Goal: Information Seeking & Learning: Learn about a topic

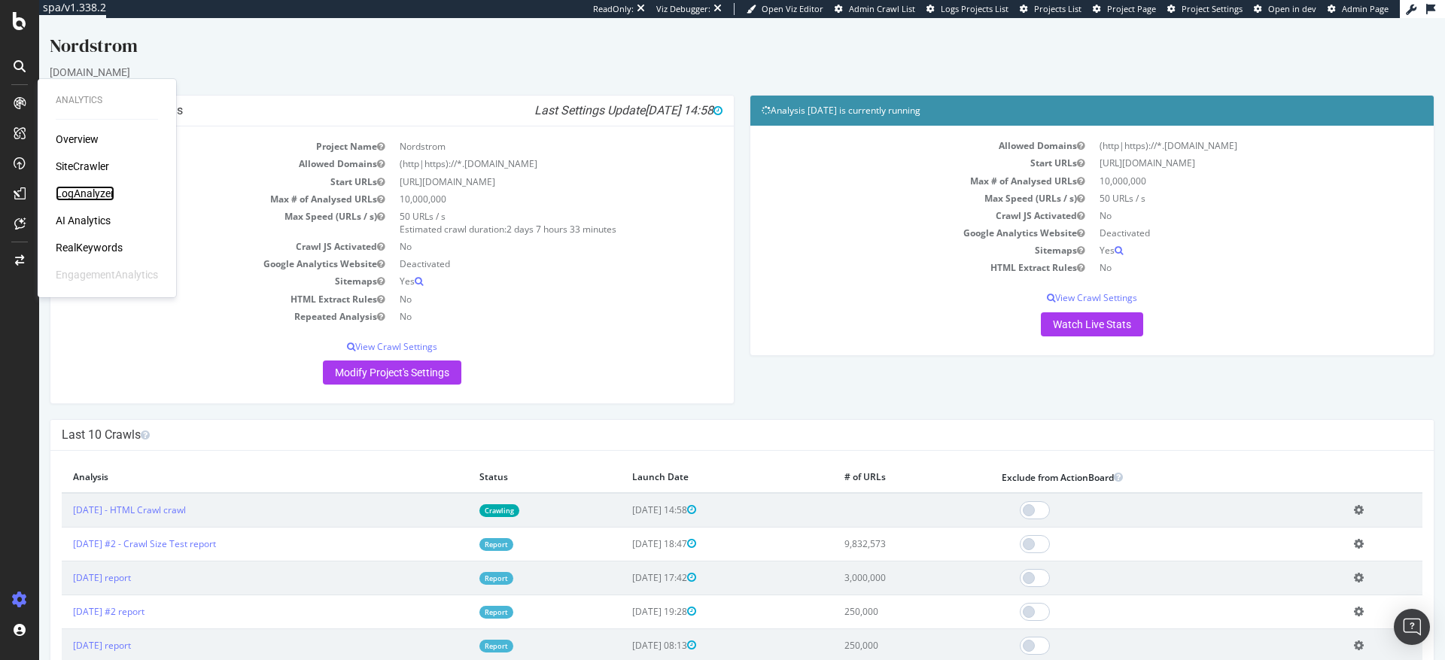
click at [84, 196] on div "LogAnalyzer" at bounding box center [85, 193] width 59 height 15
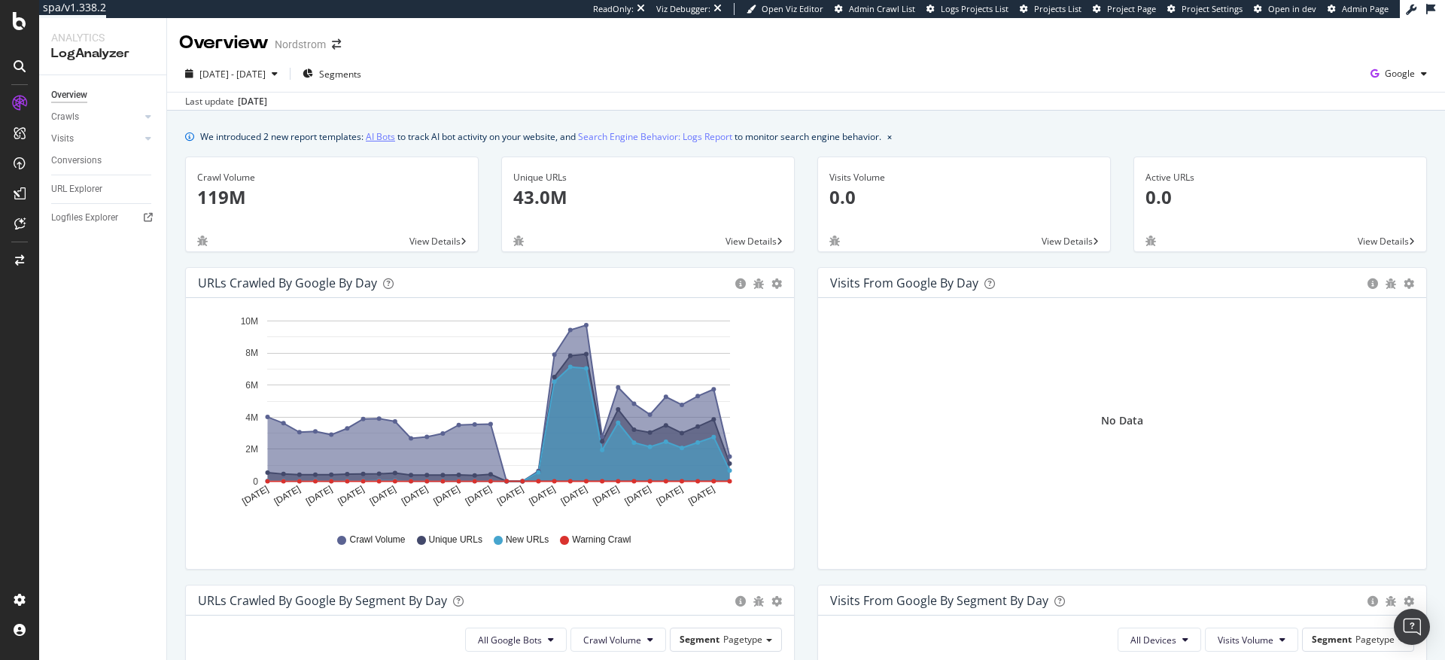
click at [380, 136] on link "AI Bots" at bounding box center [380, 137] width 29 height 16
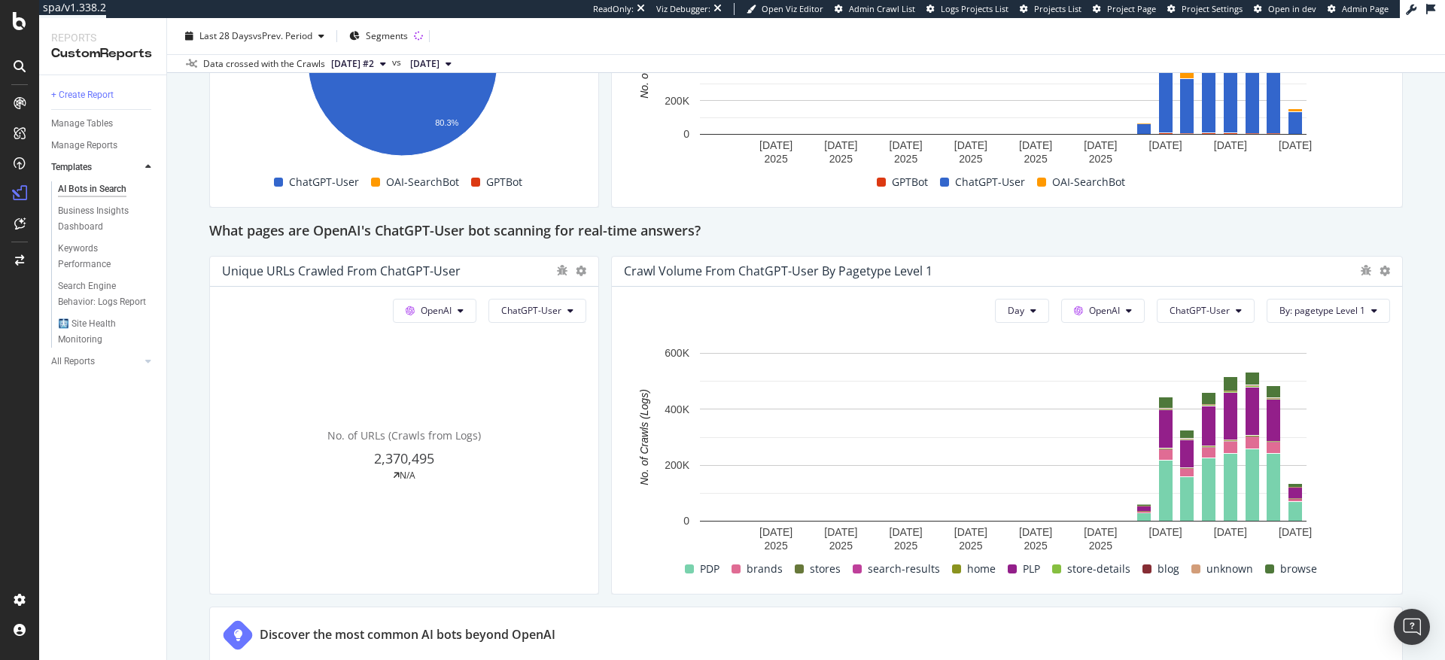
scroll to position [1536, 0]
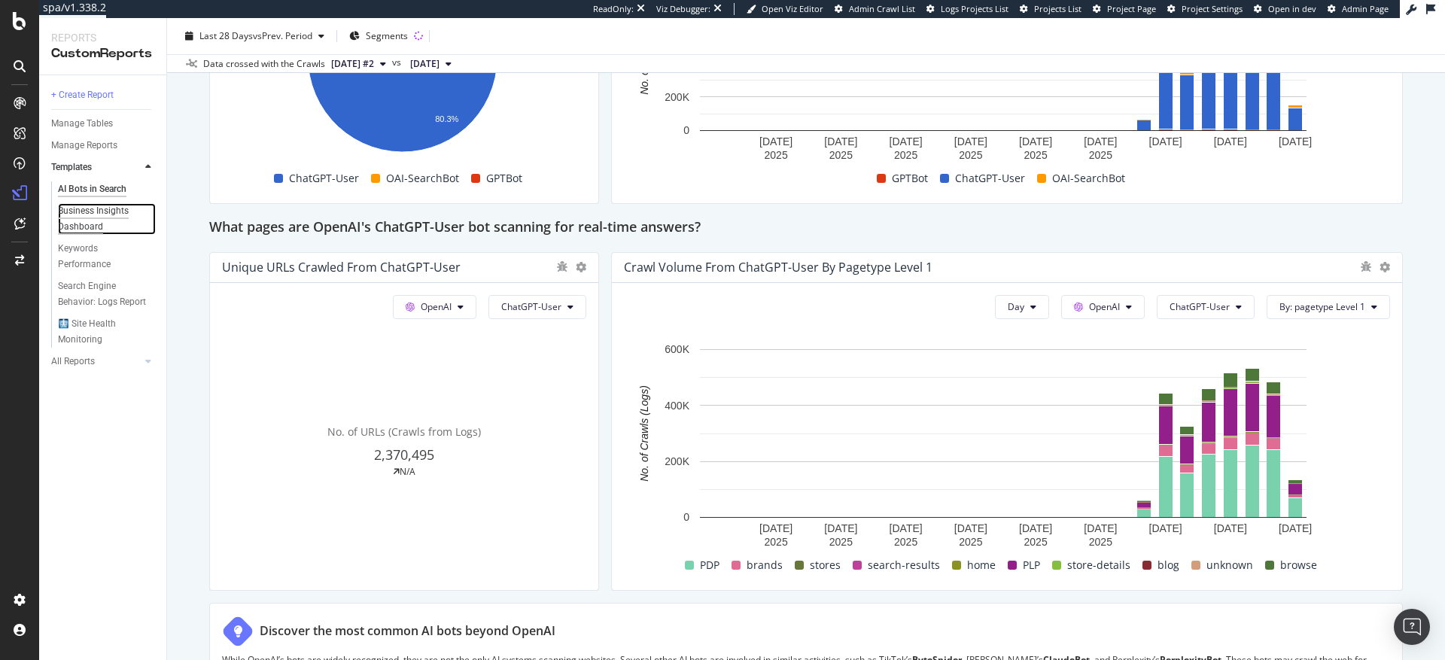
click at [92, 212] on div "Business Insights Dashboard" at bounding box center [101, 219] width 87 height 32
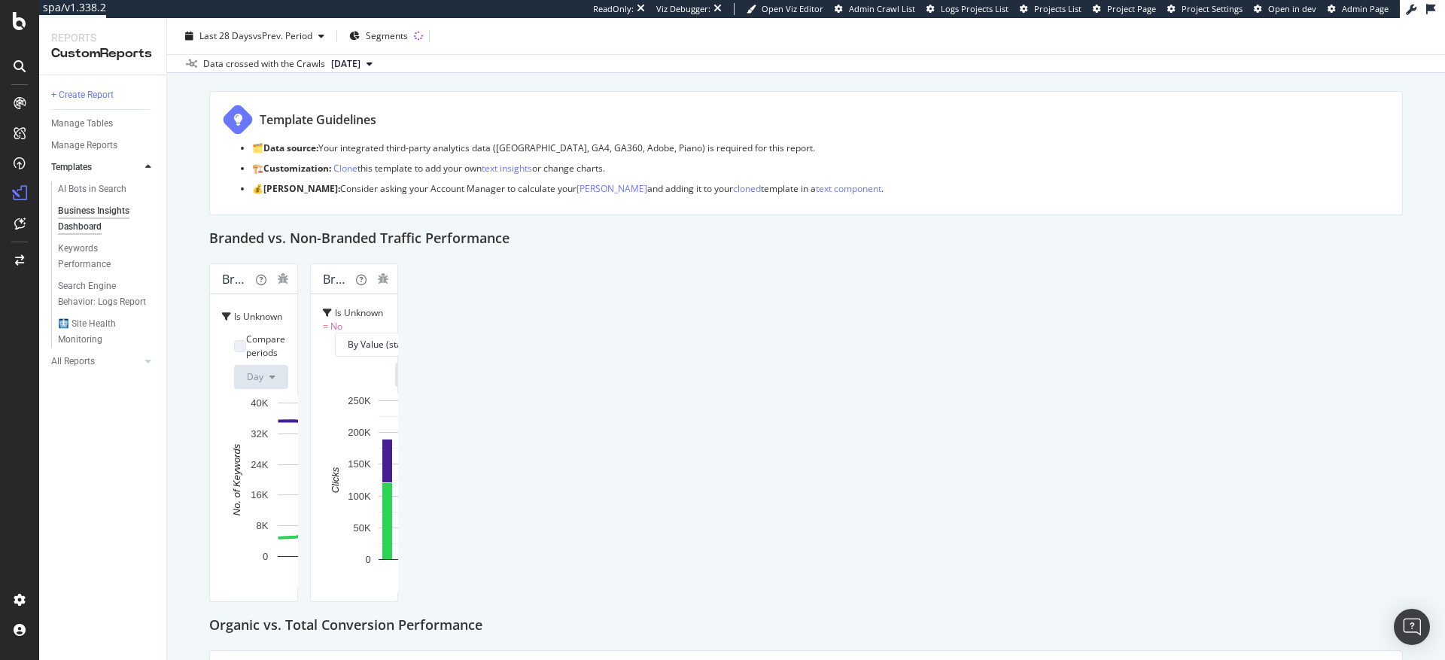
scroll to position [99, 0]
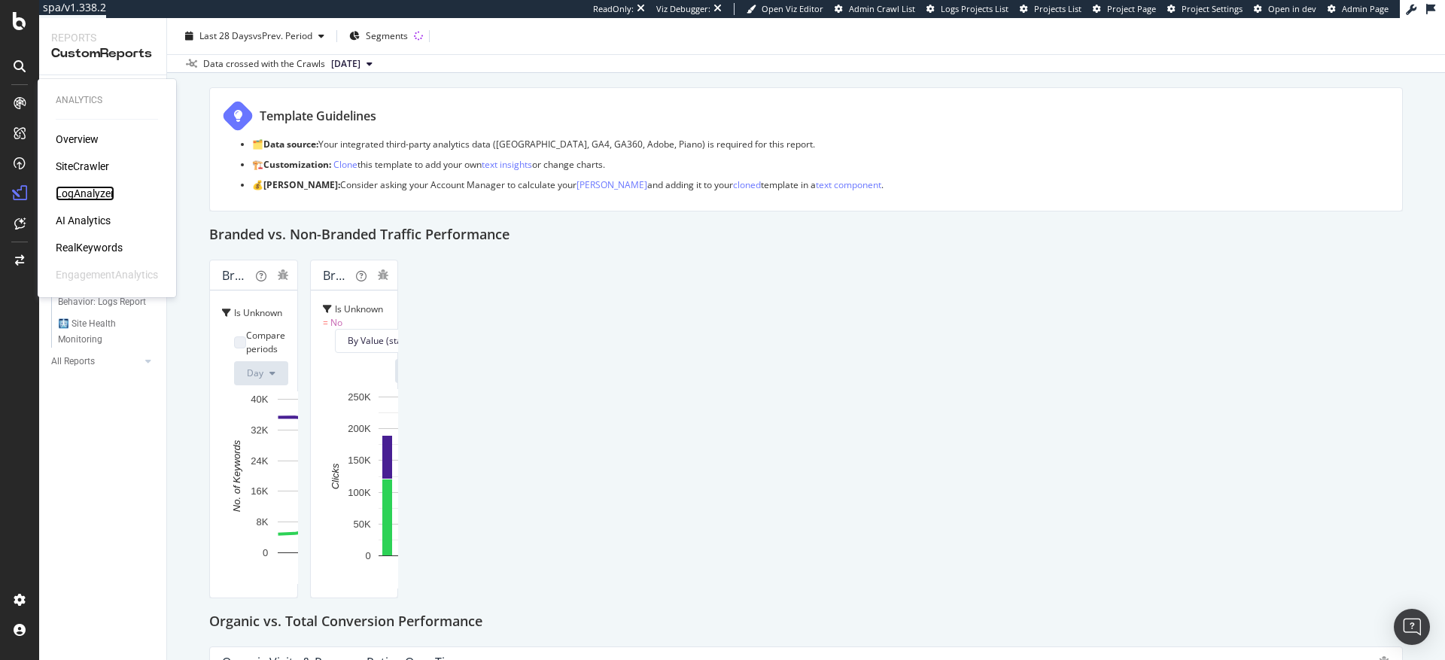
click at [83, 196] on div "LogAnalyzer" at bounding box center [85, 193] width 59 height 15
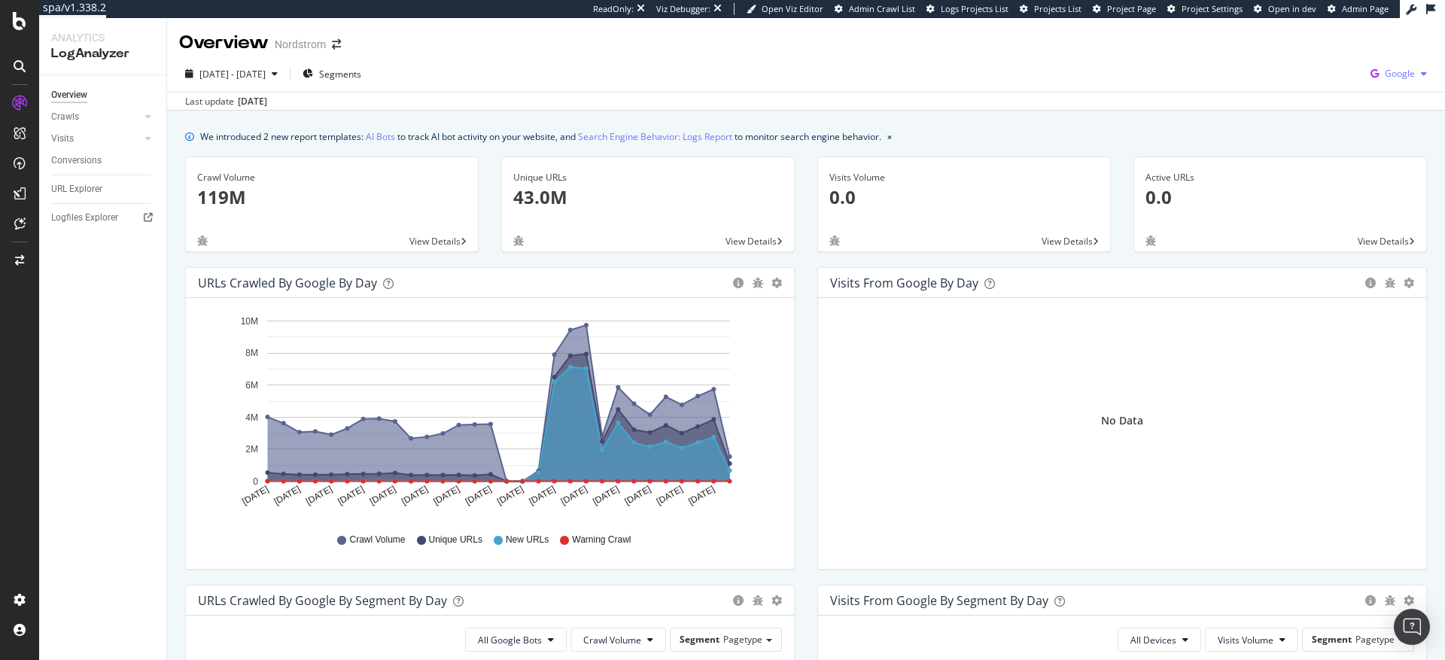
click at [1394, 72] on span "Google" at bounding box center [1400, 73] width 30 height 13
click at [1307, 90] on span "OpenAI" at bounding box center [1314, 88] width 56 height 14
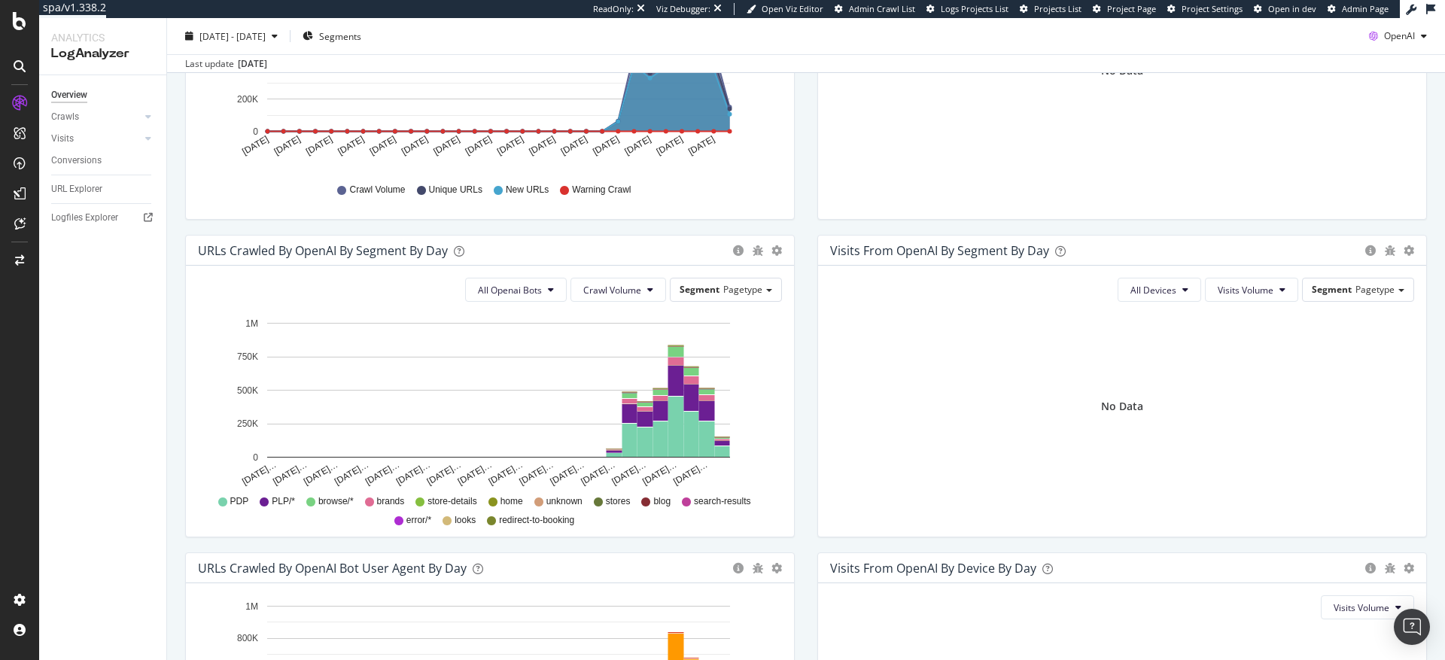
scroll to position [359, 0]
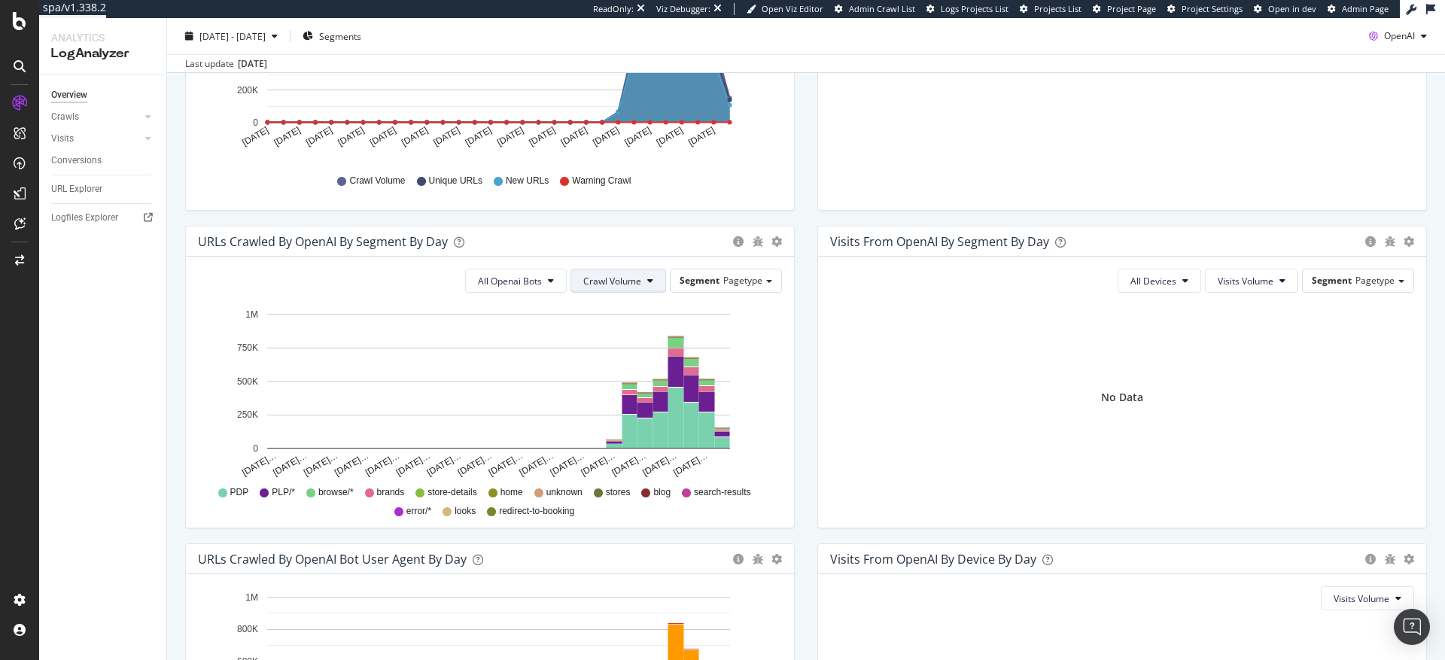
click at [649, 282] on button "Crawl Volume" at bounding box center [619, 281] width 96 height 24
click at [616, 338] on span "Unique URLs" at bounding box center [608, 339] width 59 height 14
click at [647, 285] on icon at bounding box center [650, 280] width 6 height 9
click at [628, 306] on span "Crawl Volume" at bounding box center [612, 311] width 58 height 14
click at [647, 282] on icon at bounding box center [650, 280] width 6 height 9
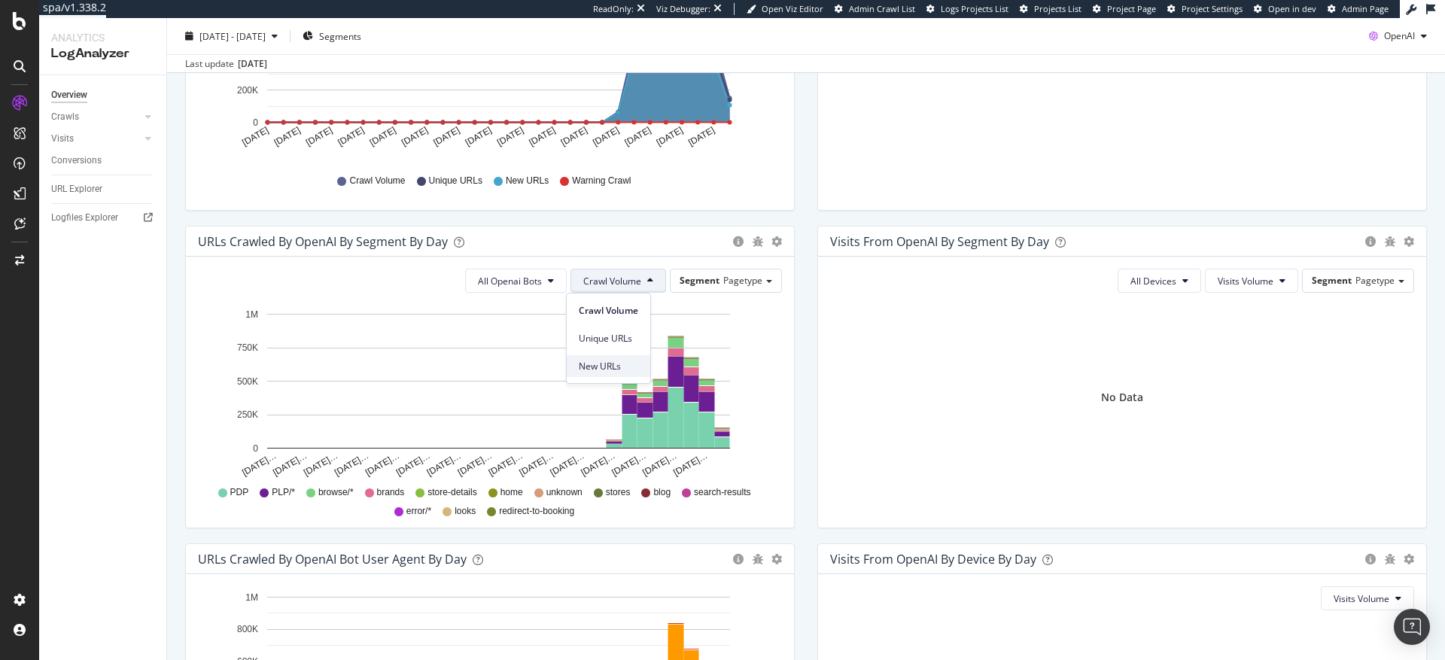
click at [604, 361] on span "New URLs" at bounding box center [608, 367] width 59 height 14
click at [553, 284] on button "All Openai Bots" at bounding box center [532, 281] width 102 height 24
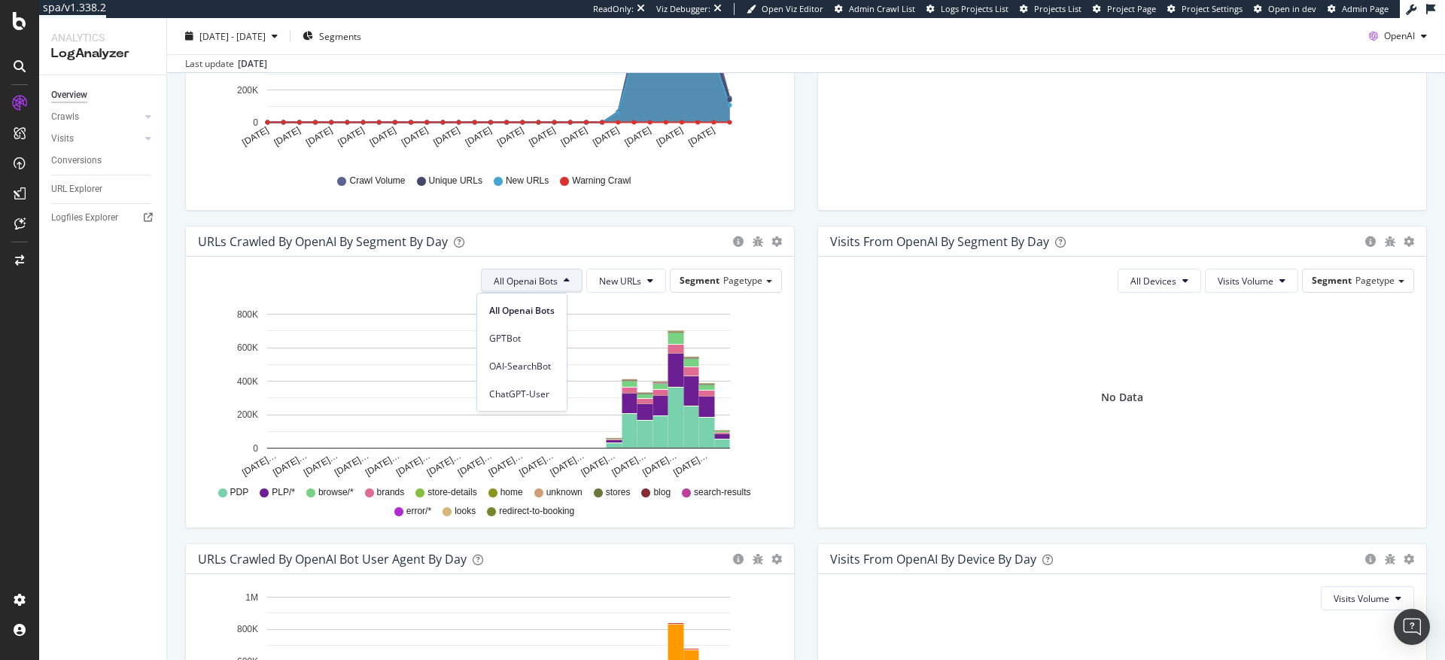
click at [797, 216] on div "URLs Crawled by OpenAI by day Area Table Hold CMD (⌘) while clicking to filter …" at bounding box center [490, 67] width 632 height 318
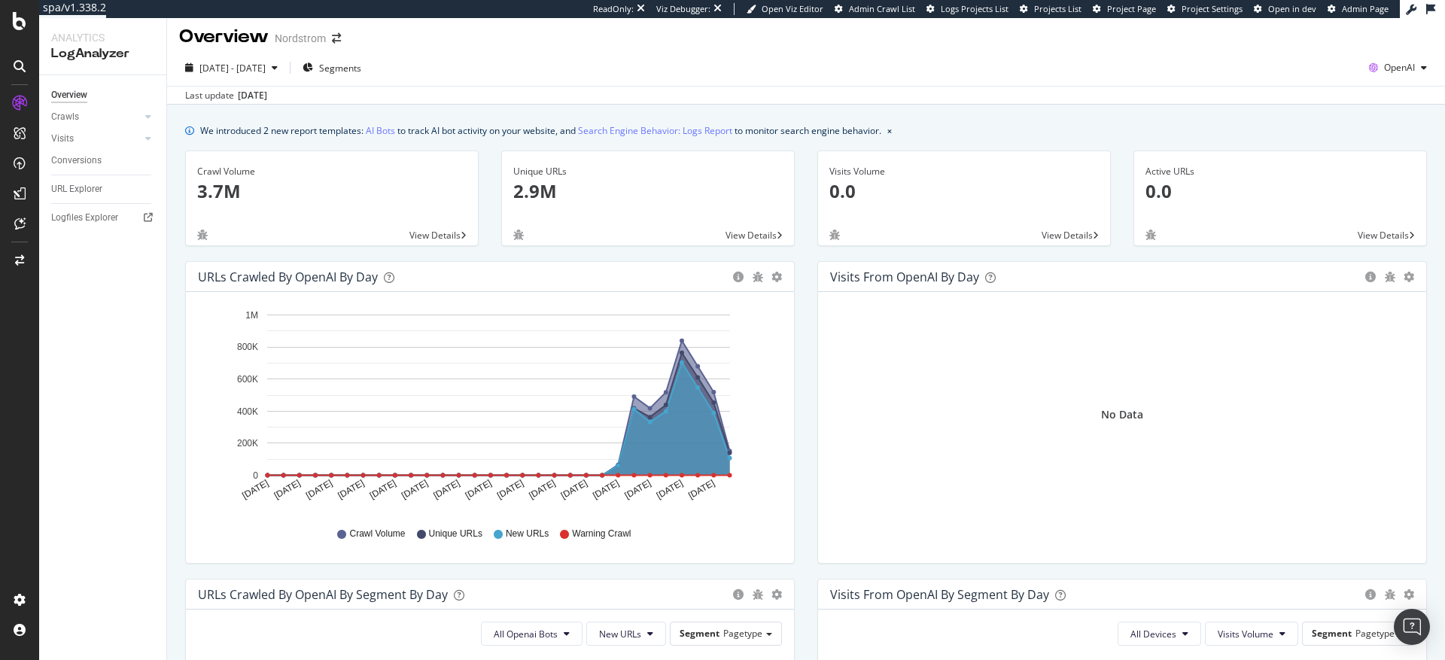
scroll to position [0, 0]
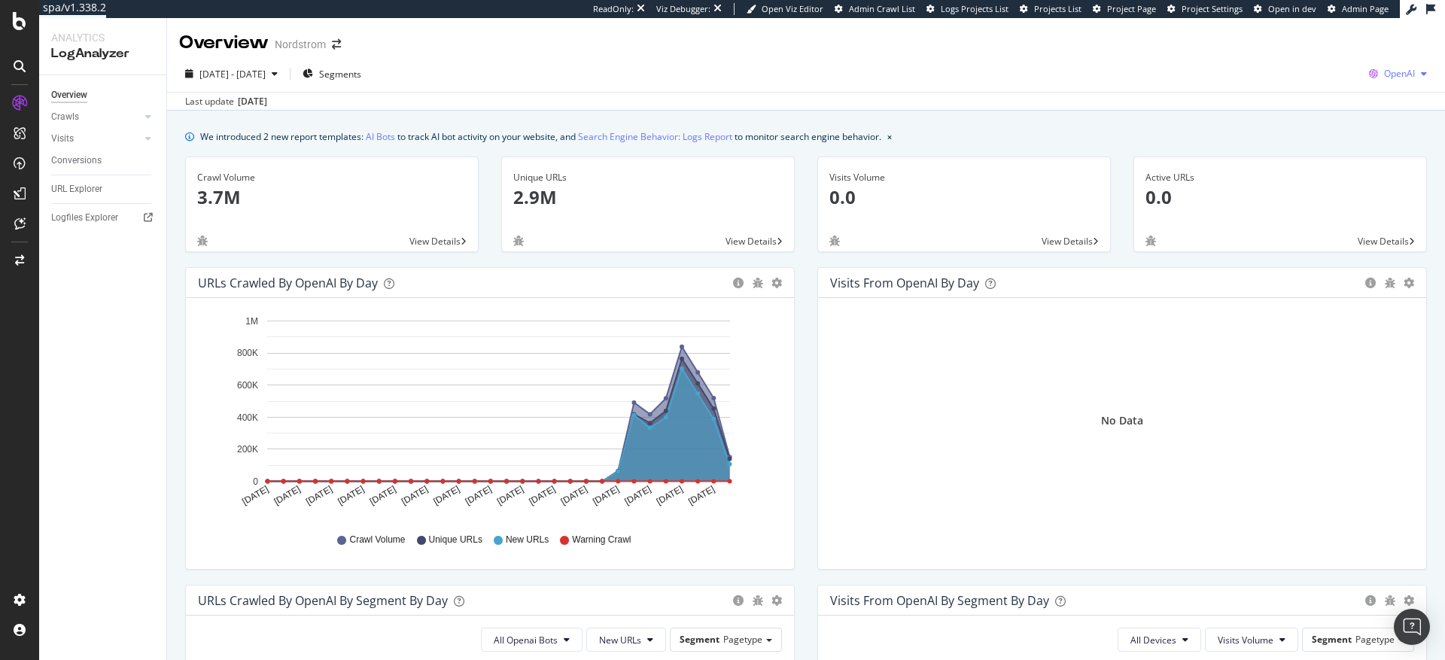
click at [1392, 74] on span "OpenAI" at bounding box center [1399, 73] width 31 height 13
click at [1299, 115] on span "Other AI Bots" at bounding box center [1311, 116] width 56 height 14
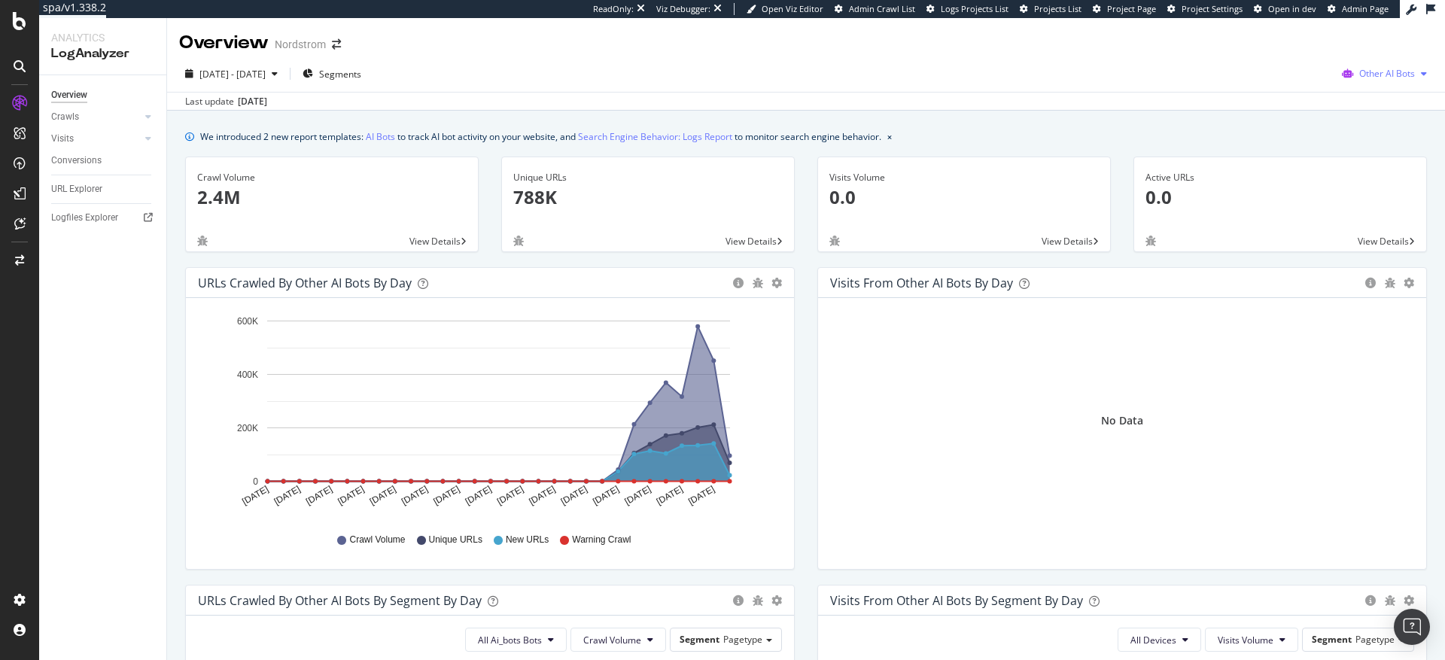
click at [1371, 75] on span "Other AI Bots" at bounding box center [1387, 73] width 56 height 13
click at [1008, 138] on div "We introduced 2 new report templates: AI Bots to track AI bot activity on your …" at bounding box center [806, 137] width 1242 height 16
click at [146, 114] on icon at bounding box center [148, 116] width 6 height 9
click at [84, 201] on div "HTTP Codes" at bounding box center [83, 198] width 51 height 16
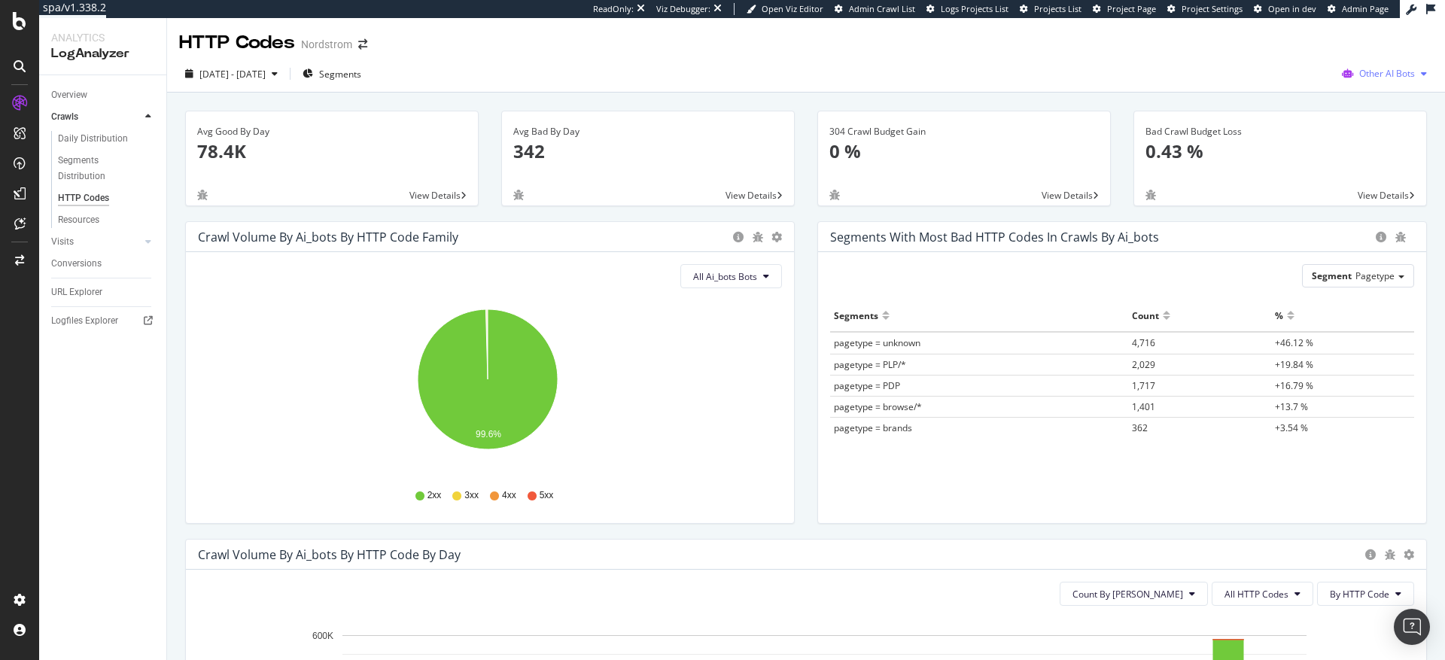
click at [1359, 72] on span "Other AI Bots" at bounding box center [1387, 73] width 56 height 13
click at [1359, 100] on div "Google" at bounding box center [1379, 104] width 107 height 22
click at [1397, 69] on span "Google" at bounding box center [1400, 73] width 30 height 13
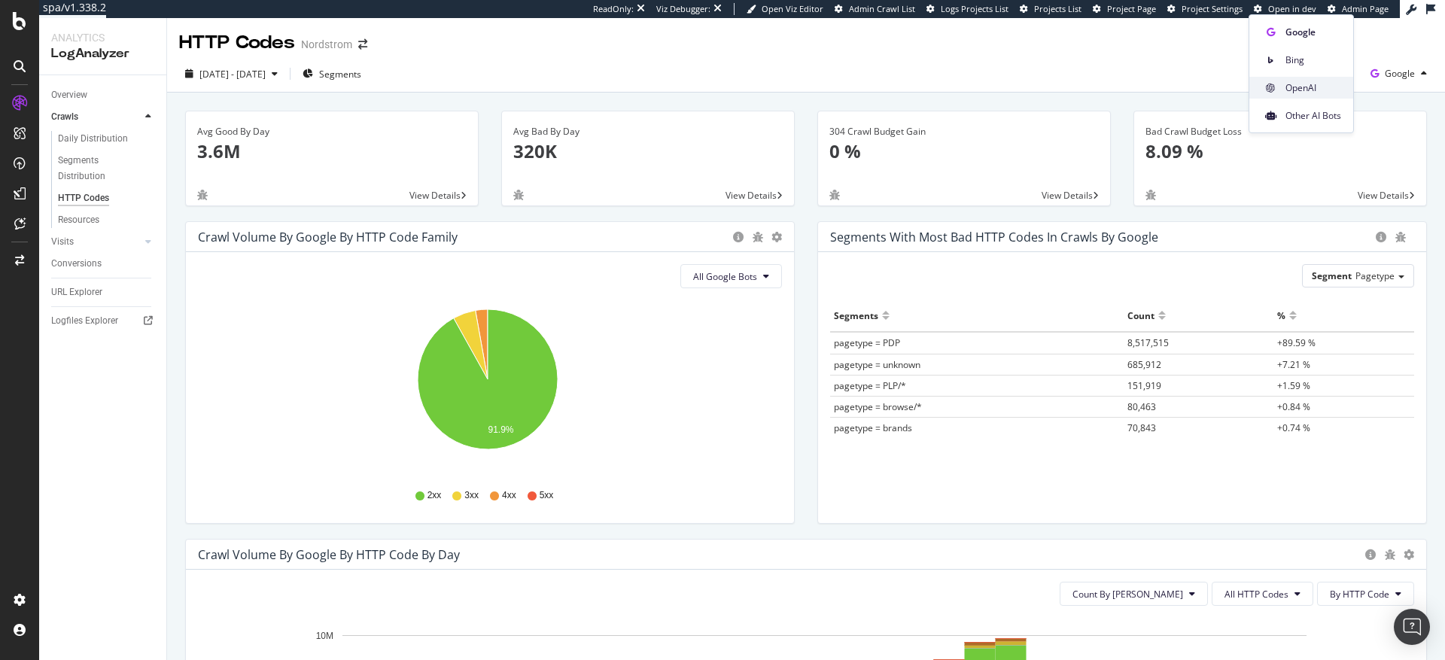
click at [1304, 90] on span "OpenAI" at bounding box center [1314, 88] width 56 height 14
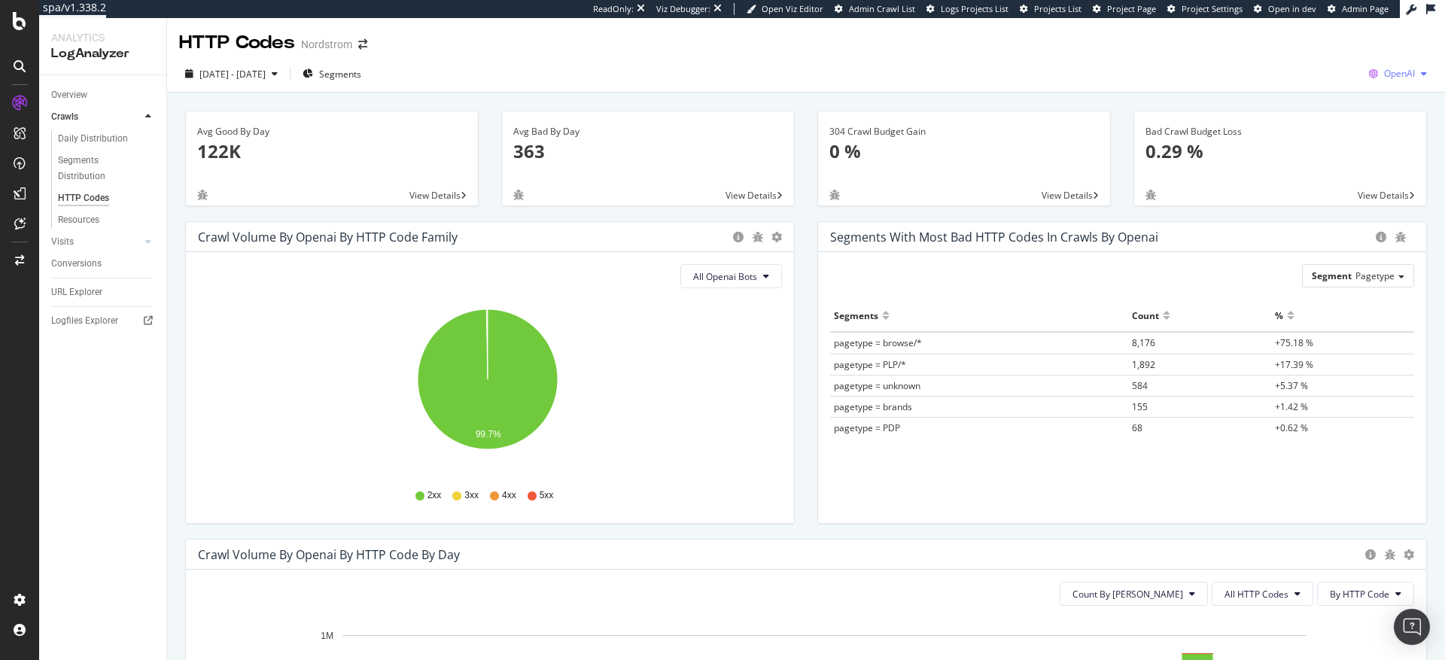
click at [1384, 71] on span "OpenAI" at bounding box center [1399, 73] width 31 height 13
click at [1293, 62] on span "Bing" at bounding box center [1311, 60] width 56 height 14
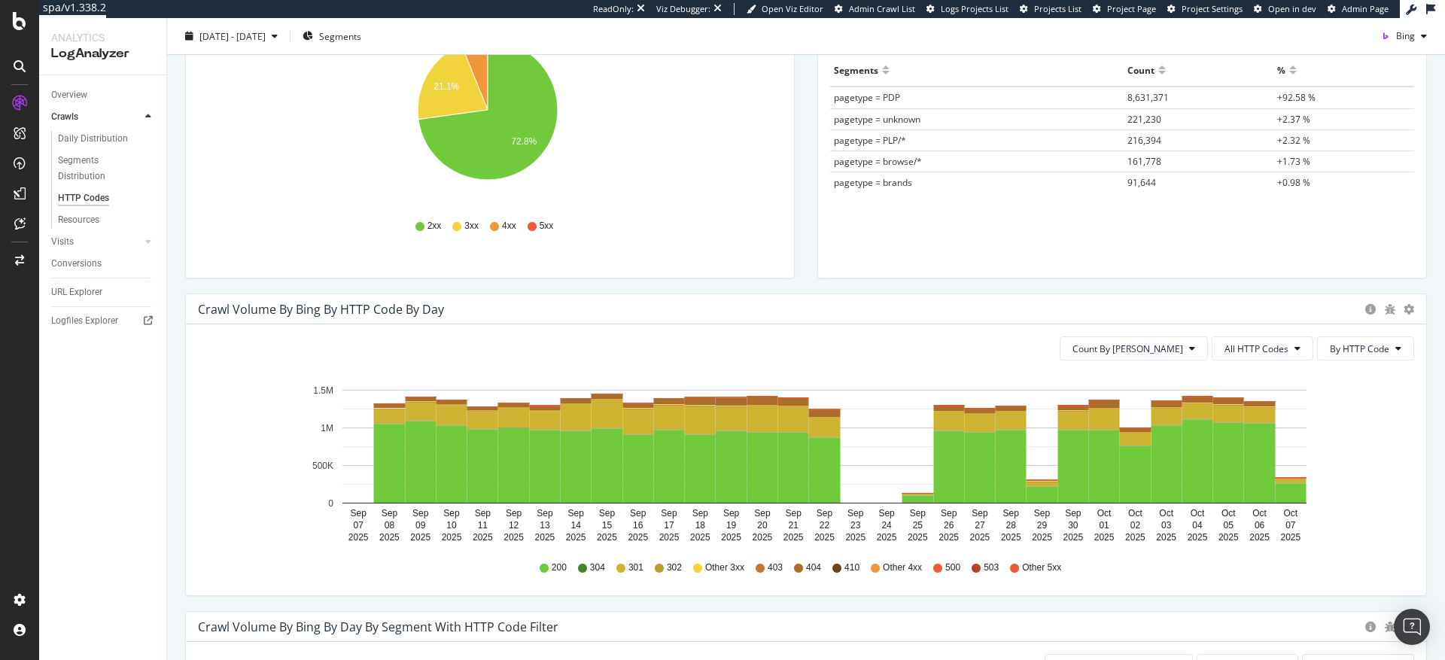
scroll to position [257, 0]
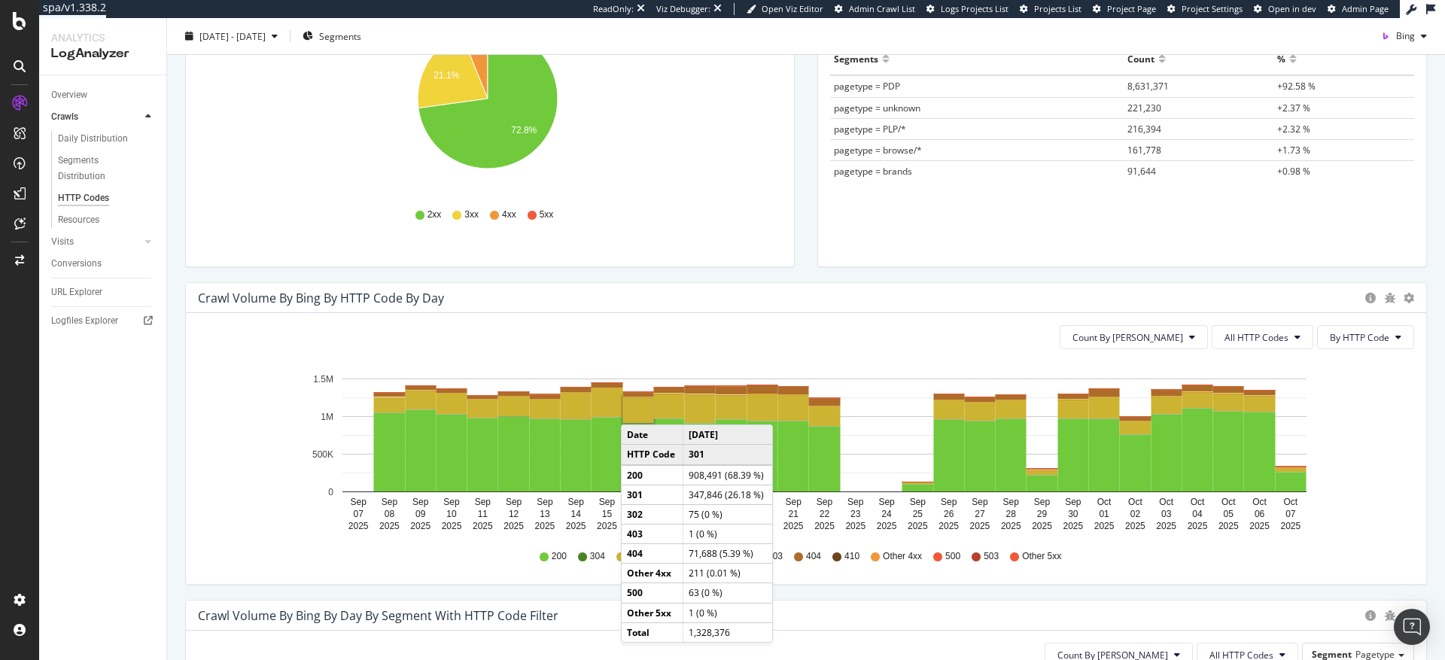
click at [636, 409] on rect "A chart." at bounding box center [638, 410] width 31 height 26
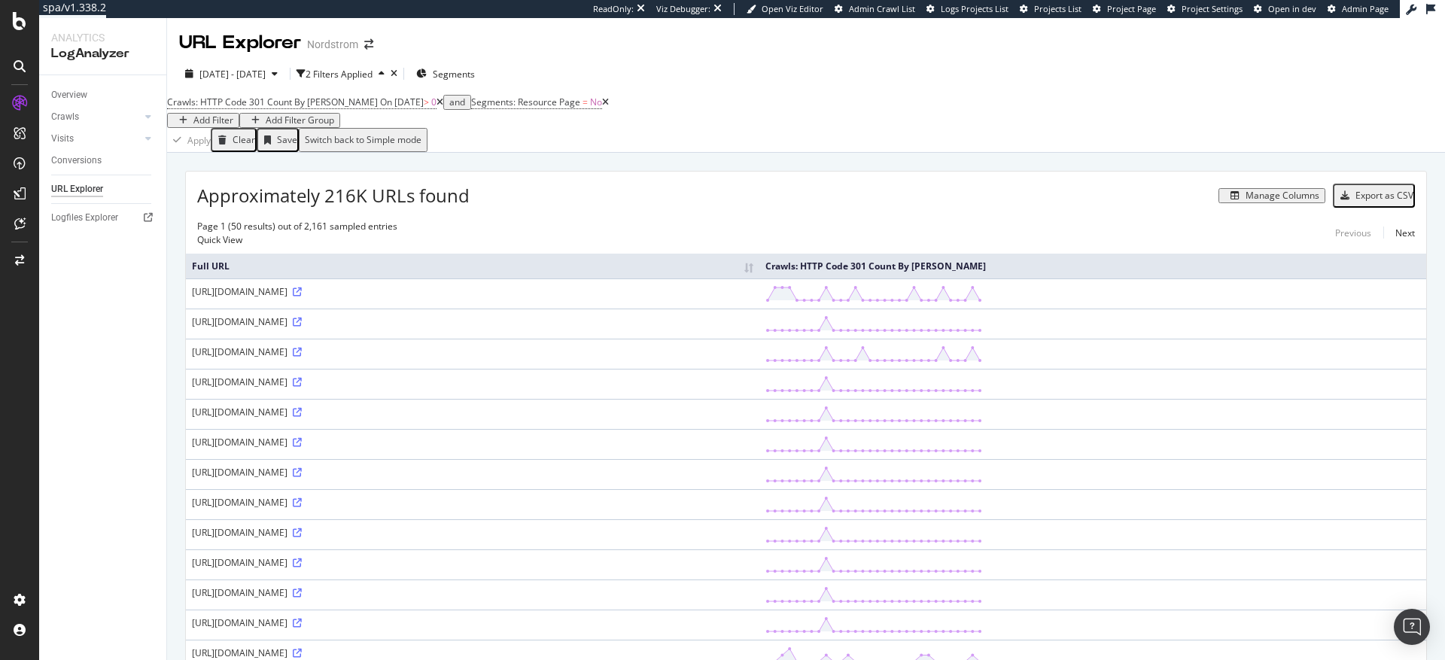
click at [437, 107] on icon at bounding box center [440, 102] width 7 height 9
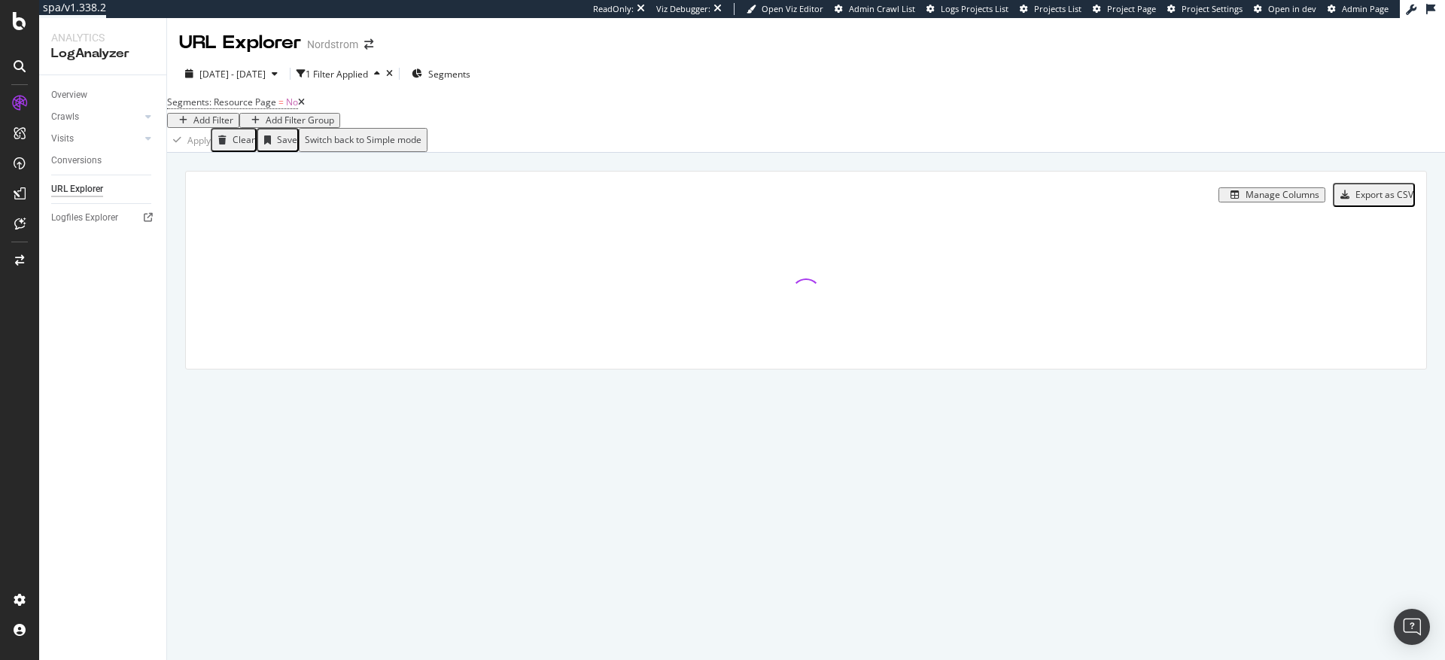
click at [233, 115] on div "Add Filter" at bounding box center [213, 120] width 40 height 11
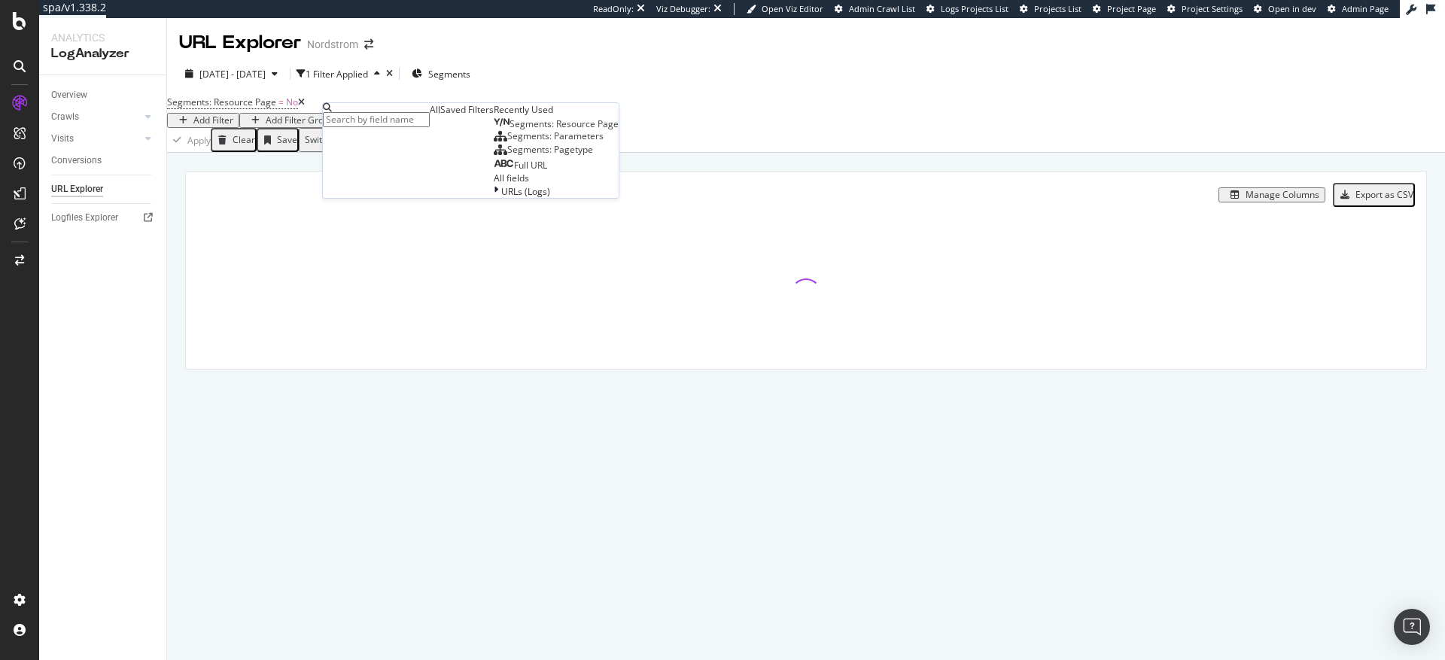
click at [514, 172] on span "Full URL" at bounding box center [530, 165] width 33 height 13
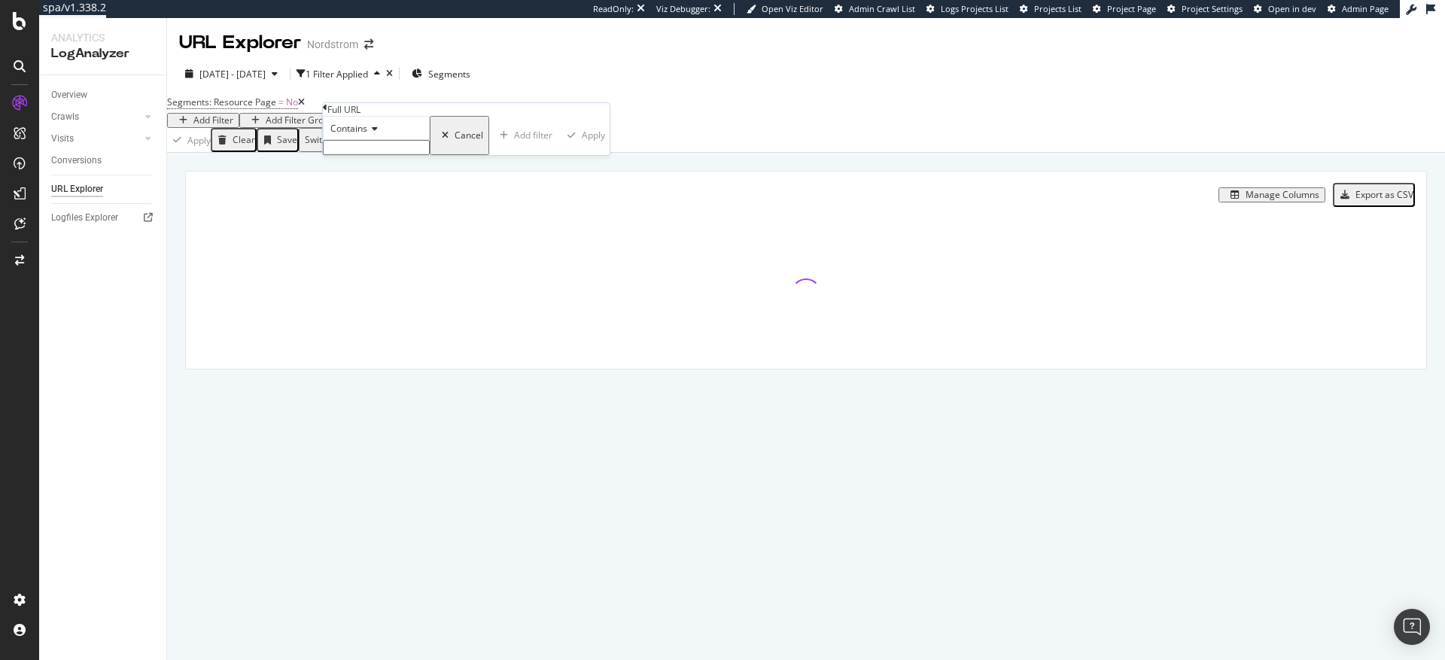
click at [366, 155] on input "text" at bounding box center [376, 147] width 107 height 15
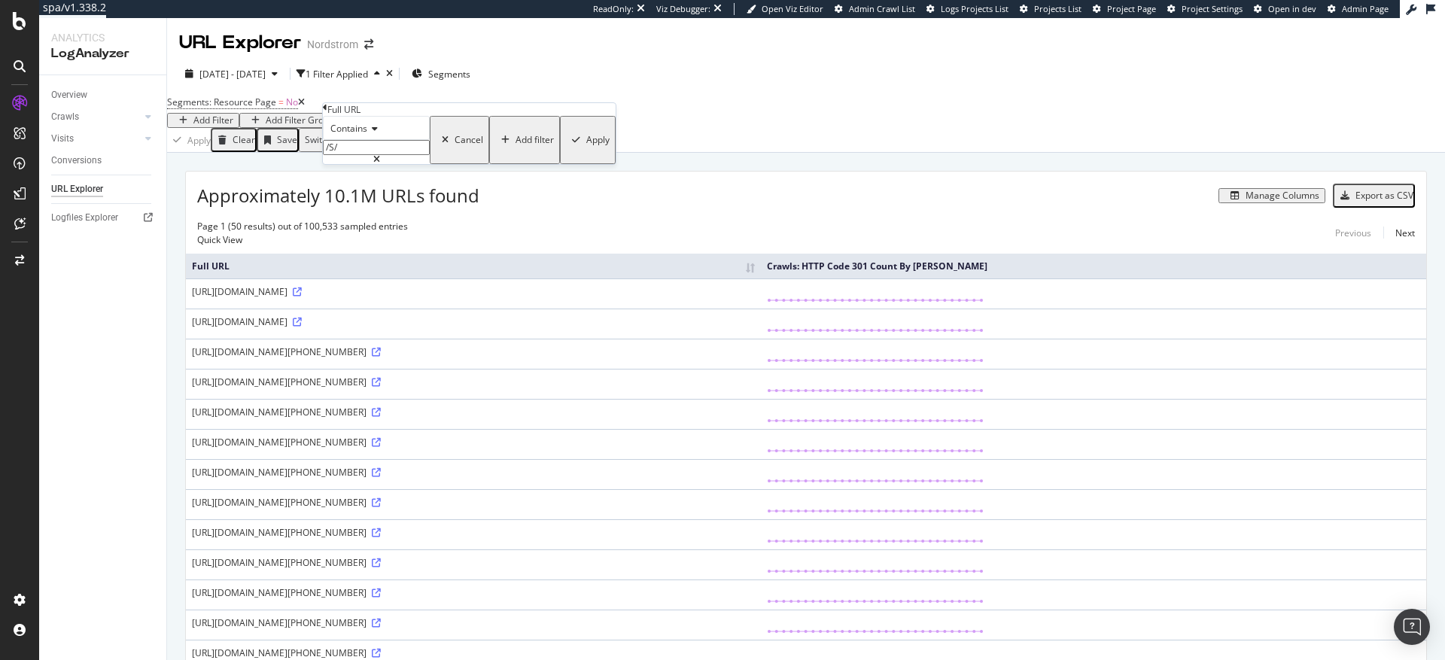
type input "/S/"
click at [586, 145] on div "Apply" at bounding box center [597, 140] width 23 height 11
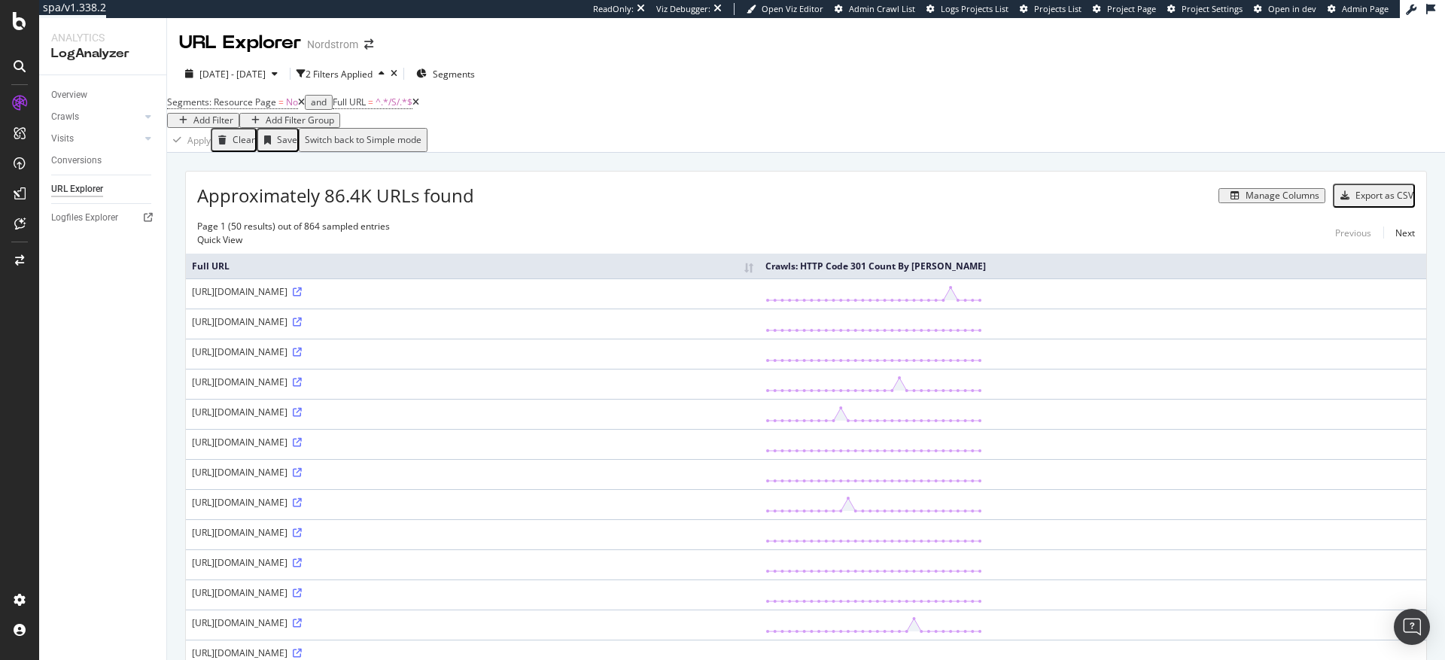
click at [1274, 201] on div "Manage Columns" at bounding box center [1283, 195] width 74 height 11
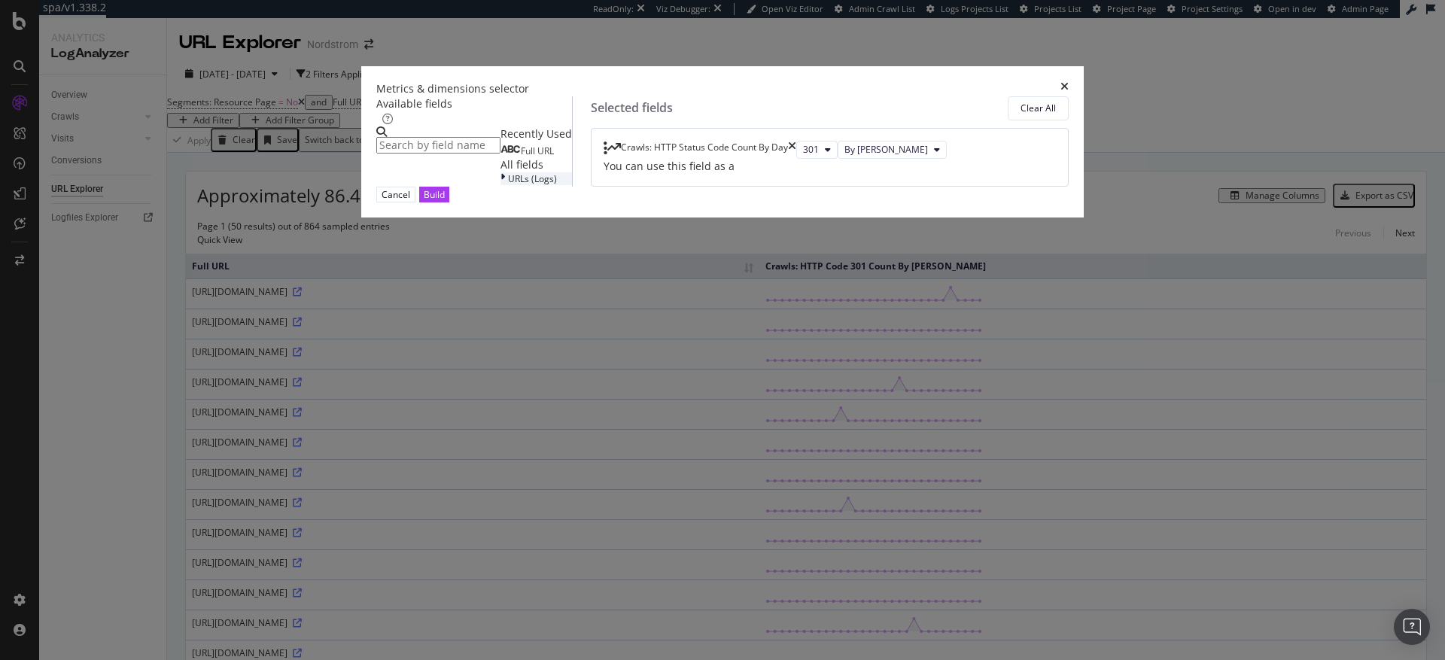
click at [501, 185] on icon "modal" at bounding box center [503, 178] width 5 height 13
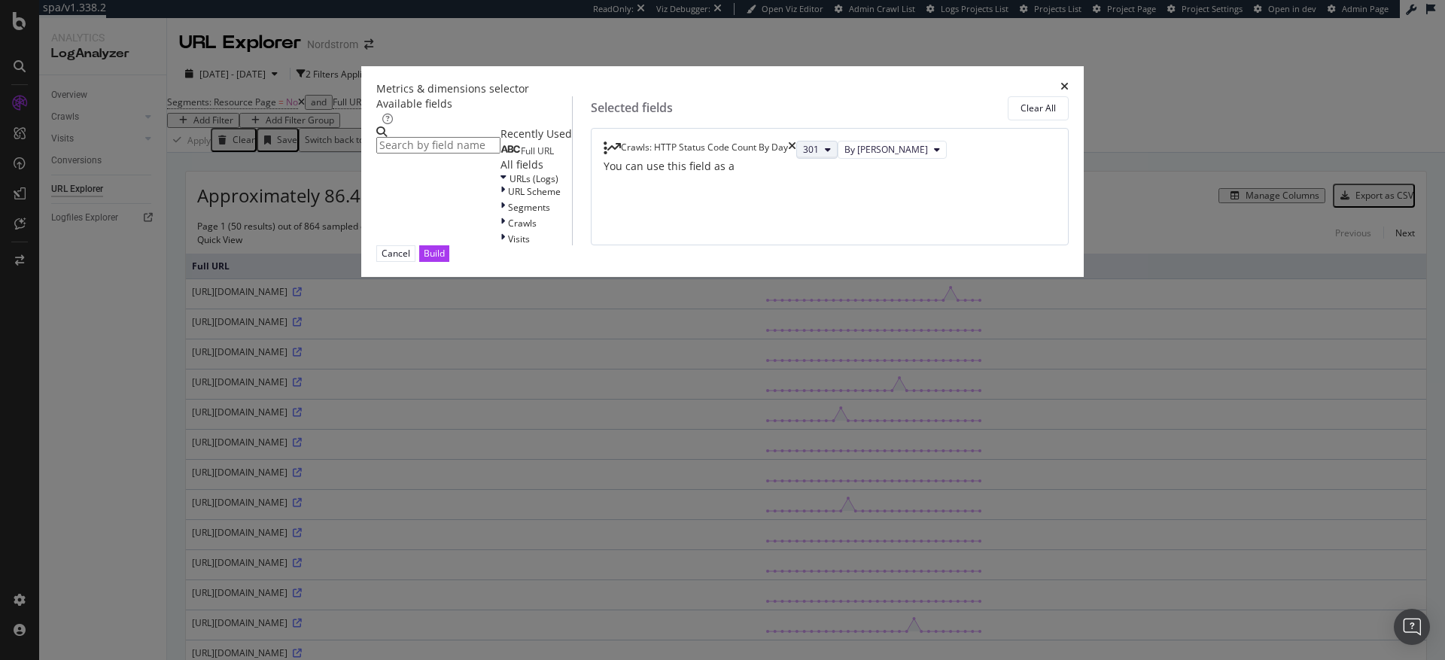
click at [825, 154] on icon "modal" at bounding box center [828, 149] width 6 height 9
click at [784, 205] on span "2xx" at bounding box center [791, 209] width 41 height 14
click at [892, 154] on icon "modal" at bounding box center [895, 149] width 6 height 9
click at [445, 260] on div "Build" at bounding box center [434, 253] width 21 height 13
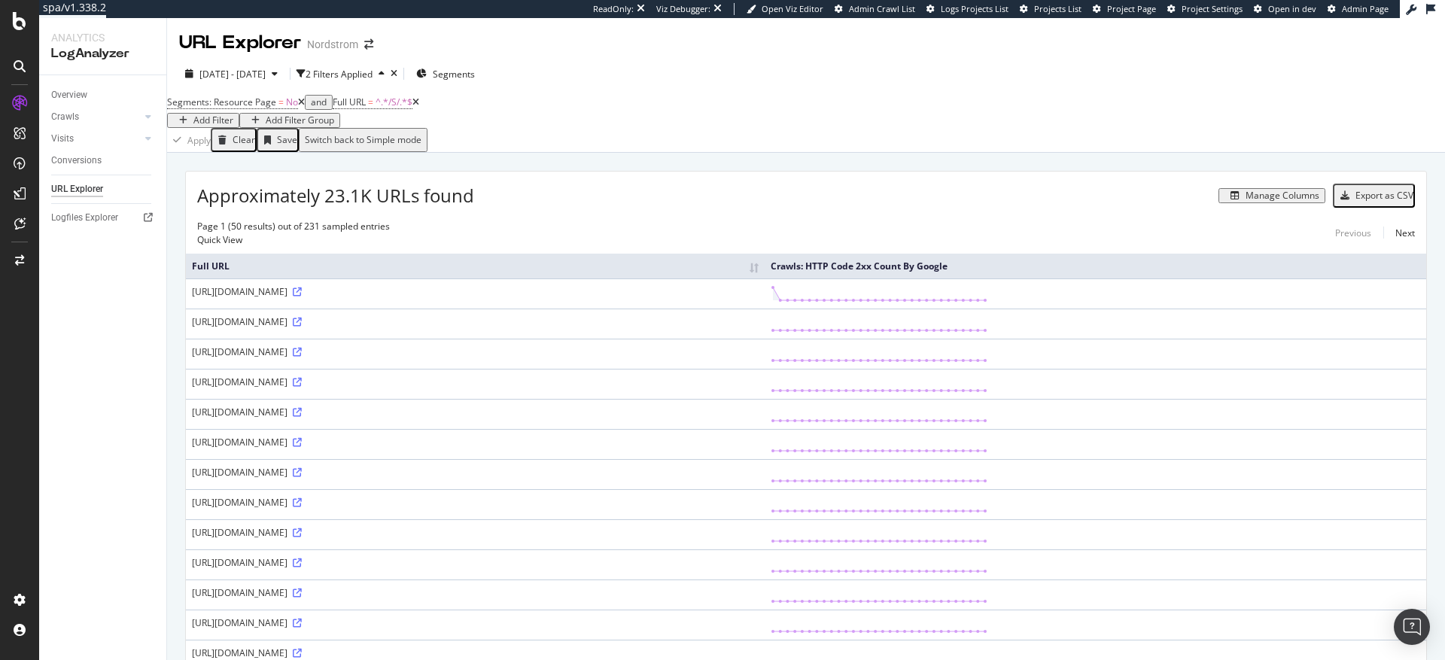
scroll to position [2, 0]
click at [278, 71] on icon "button" at bounding box center [275, 72] width 6 height 9
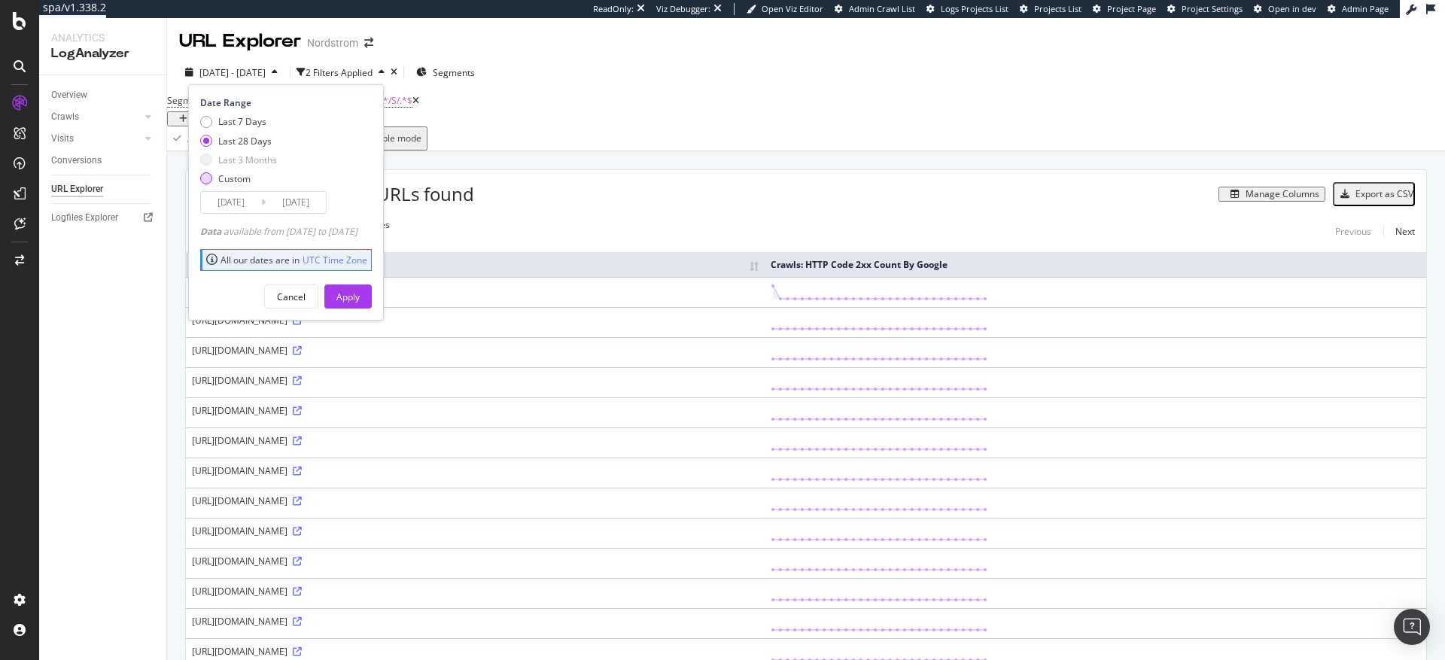
click at [208, 180] on div "Custom" at bounding box center [206, 178] width 12 height 12
click at [228, 202] on input "[DATE]" at bounding box center [231, 202] width 60 height 21
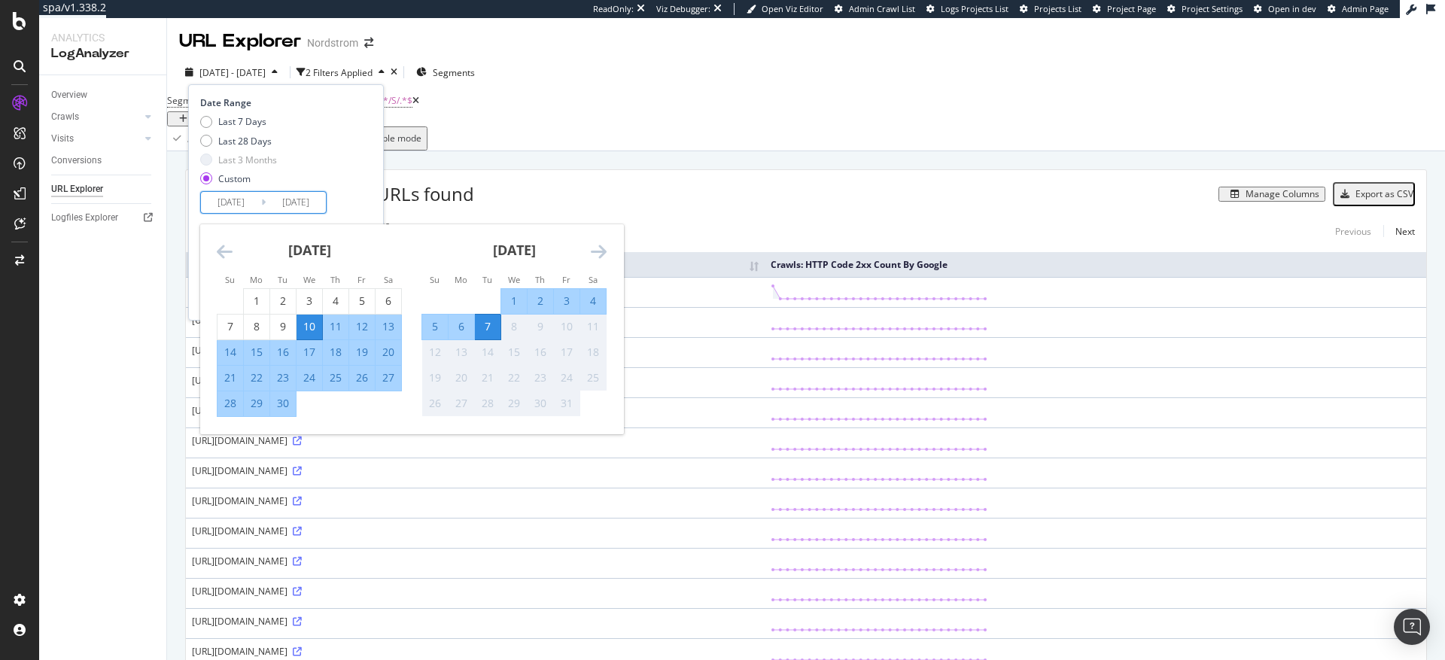
click at [463, 325] on div "6" at bounding box center [462, 326] width 26 height 15
type input "[DATE]"
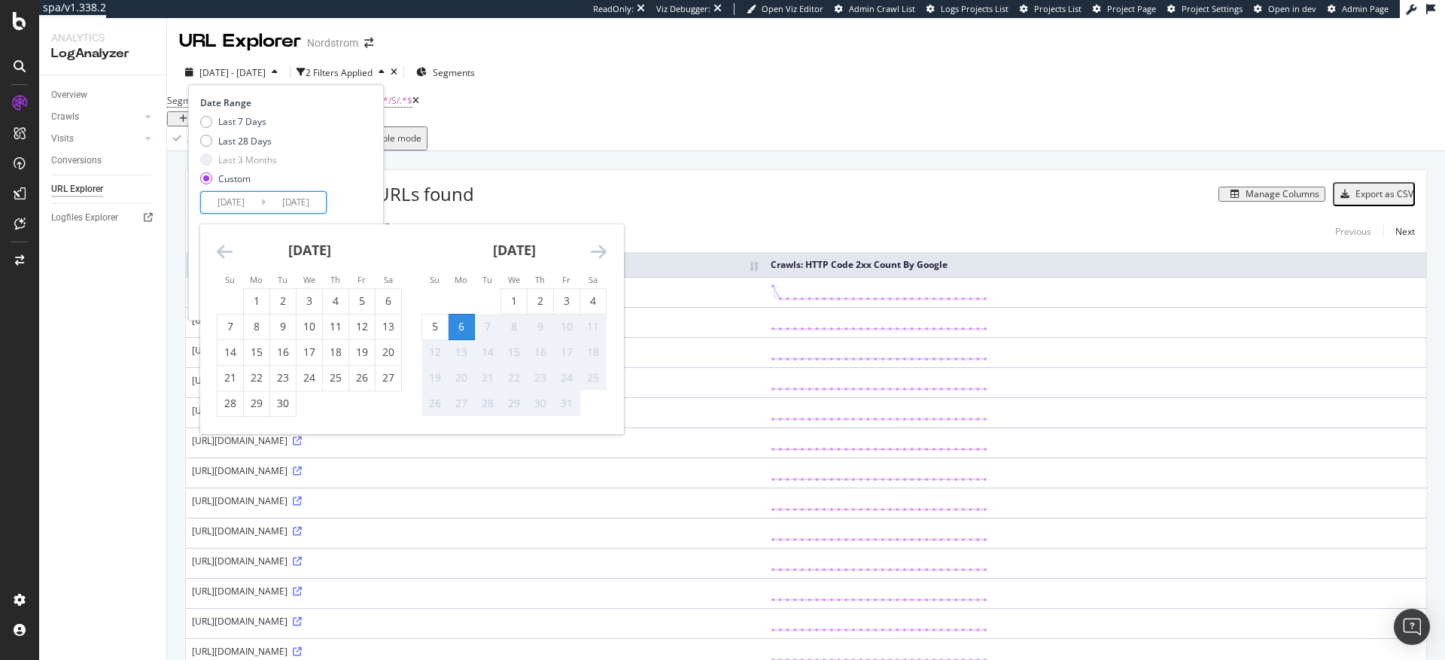
click at [463, 325] on div "6" at bounding box center [462, 326] width 26 height 15
type input "[DATE]"
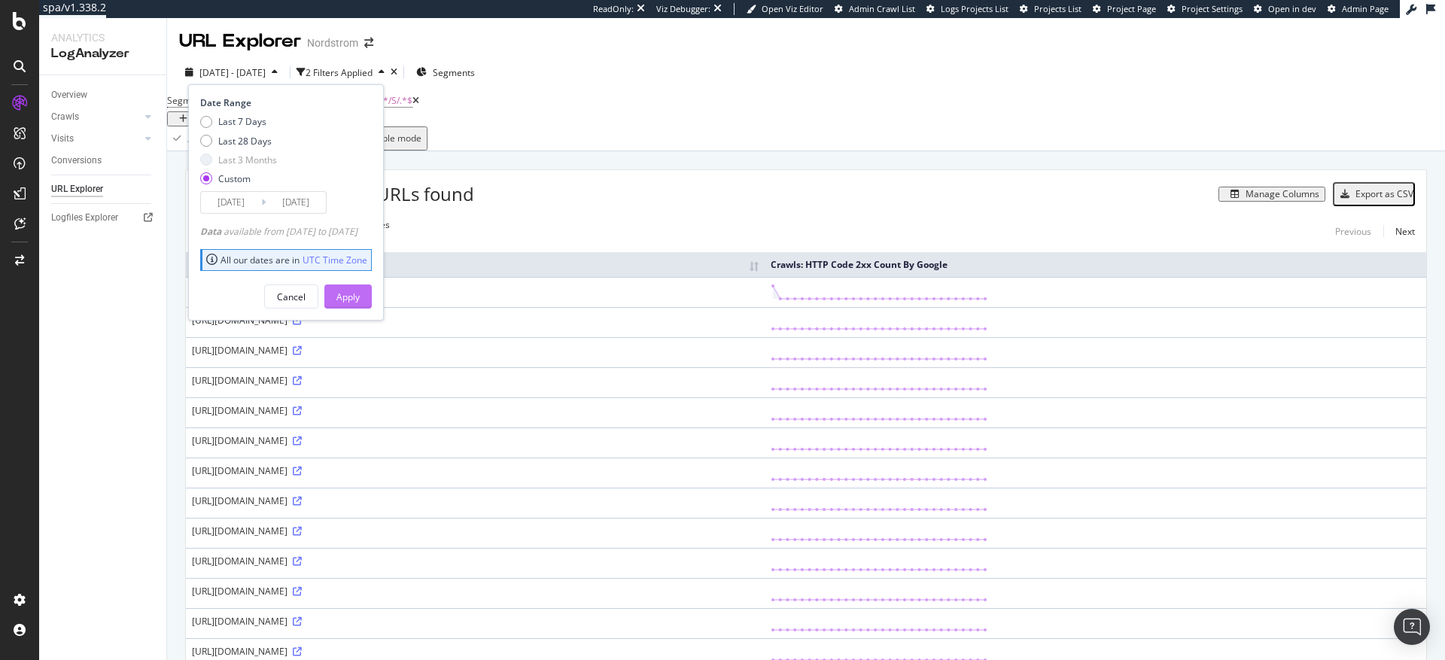
click at [360, 302] on div "Apply" at bounding box center [347, 297] width 23 height 13
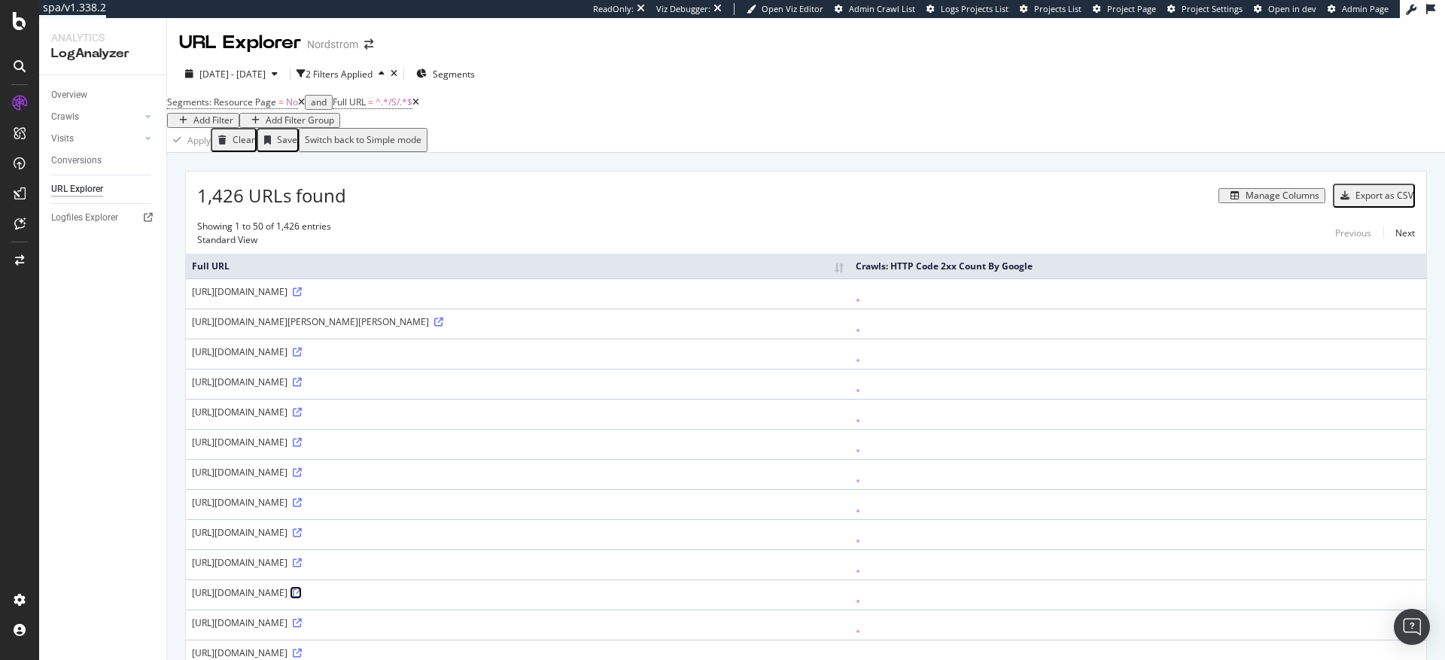
click at [302, 598] on icon at bounding box center [297, 593] width 9 height 9
drag, startPoint x: 361, startPoint y: 596, endPoint x: 210, endPoint y: 586, distance: 150.9
click at [210, 586] on td "[URL][DOMAIN_NAME]" at bounding box center [518, 595] width 664 height 30
copy div "[URL][DOMAIN_NAME]"
click at [90, 250] on div "RealKeywords" at bounding box center [89, 247] width 67 height 15
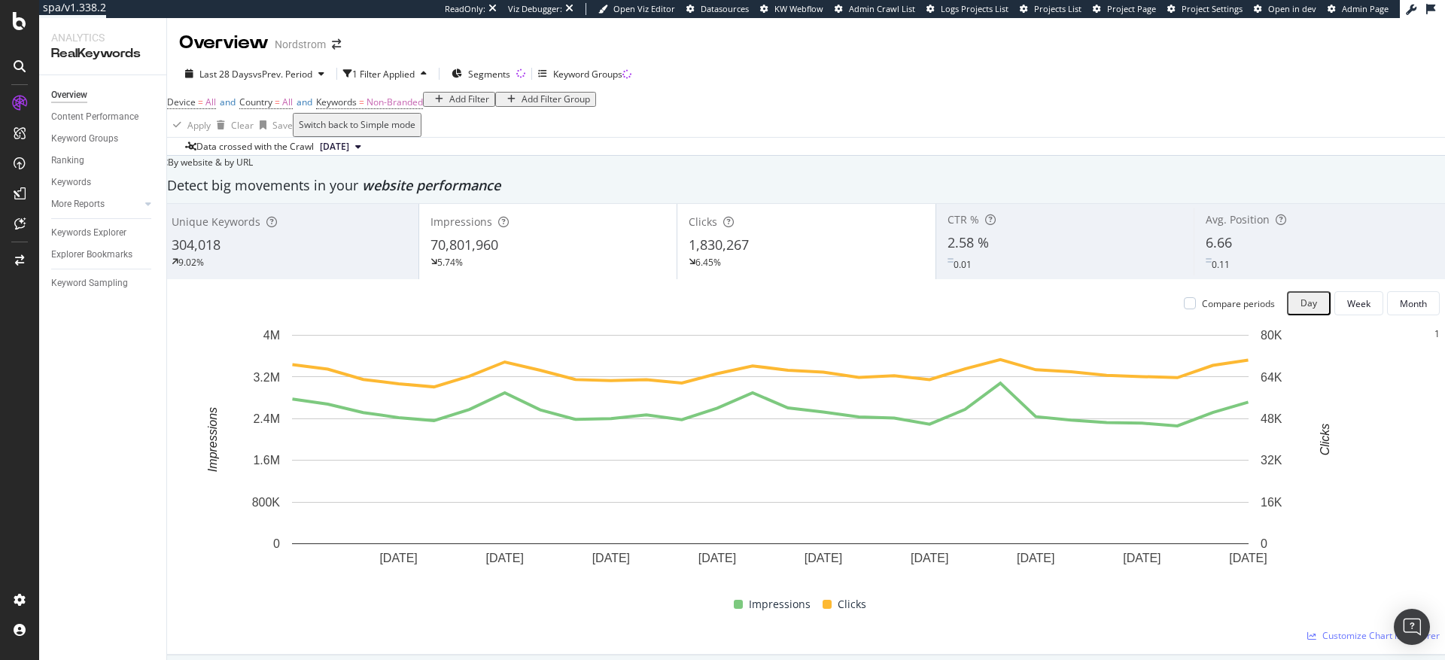
click at [449, 105] on div "Add Filter" at bounding box center [469, 99] width 40 height 11
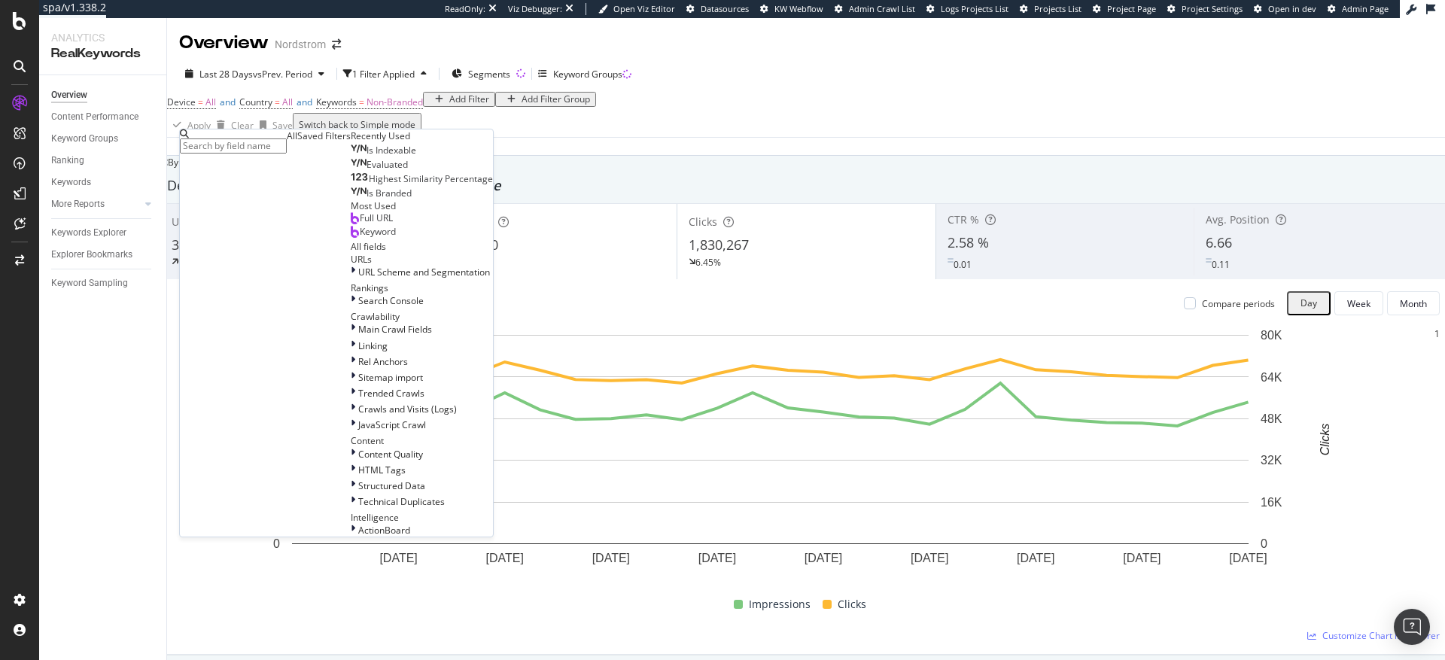
click at [360, 224] on span "Full URL" at bounding box center [376, 218] width 33 height 13
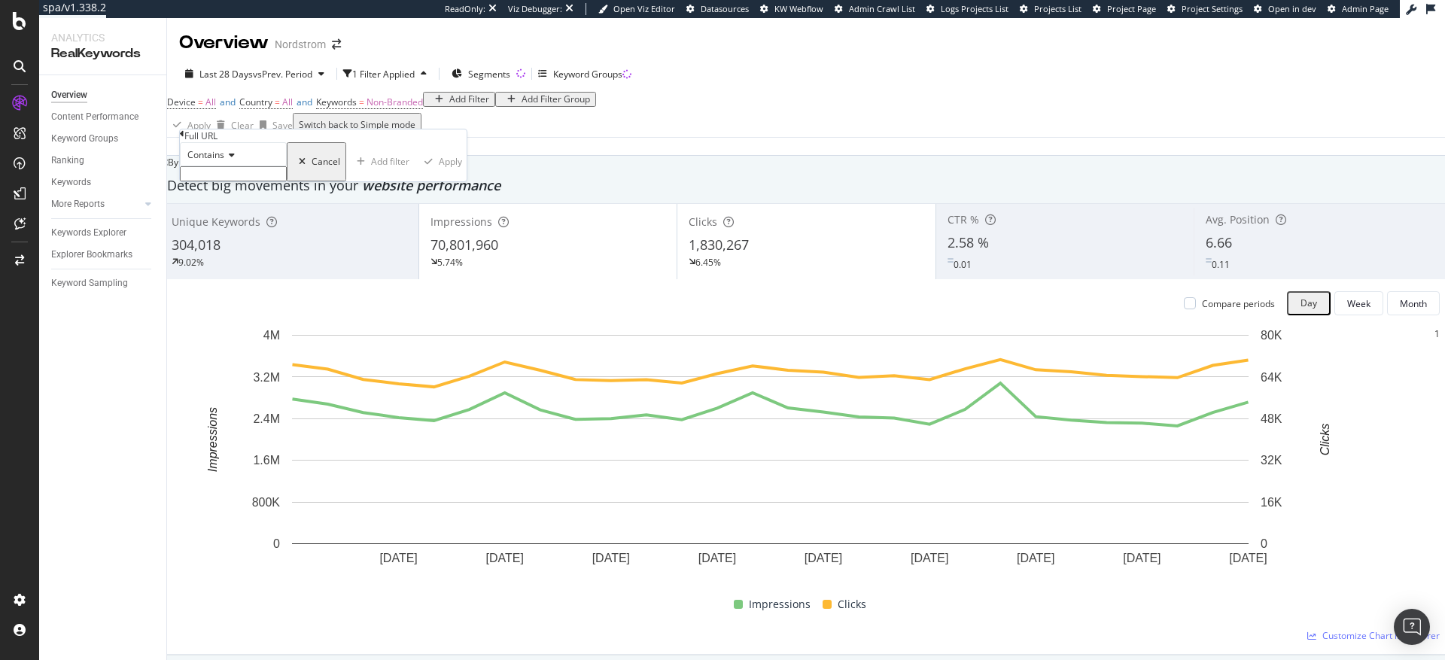
click at [244, 181] on input "text" at bounding box center [233, 173] width 107 height 15
type input "/S/"
click at [443, 172] on div "Apply" at bounding box center [454, 166] width 23 height 11
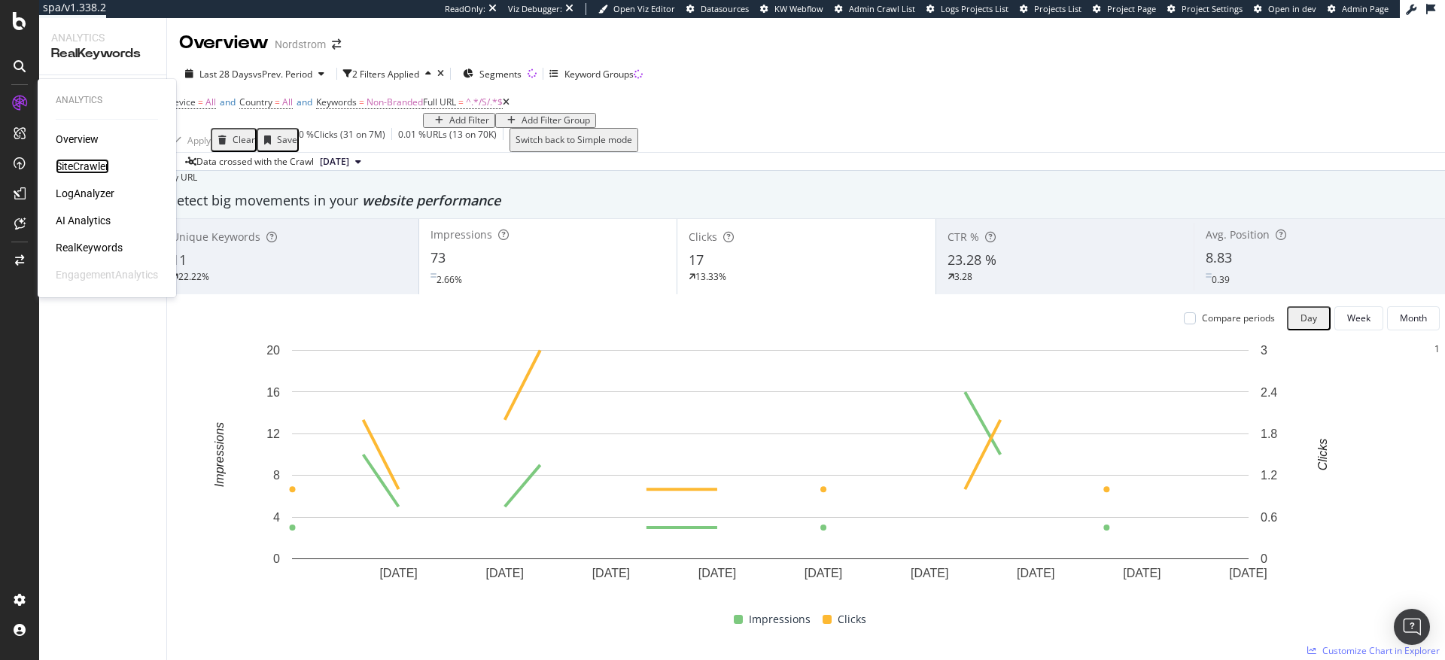
click at [88, 171] on div "SiteCrawler" at bounding box center [82, 166] width 53 height 15
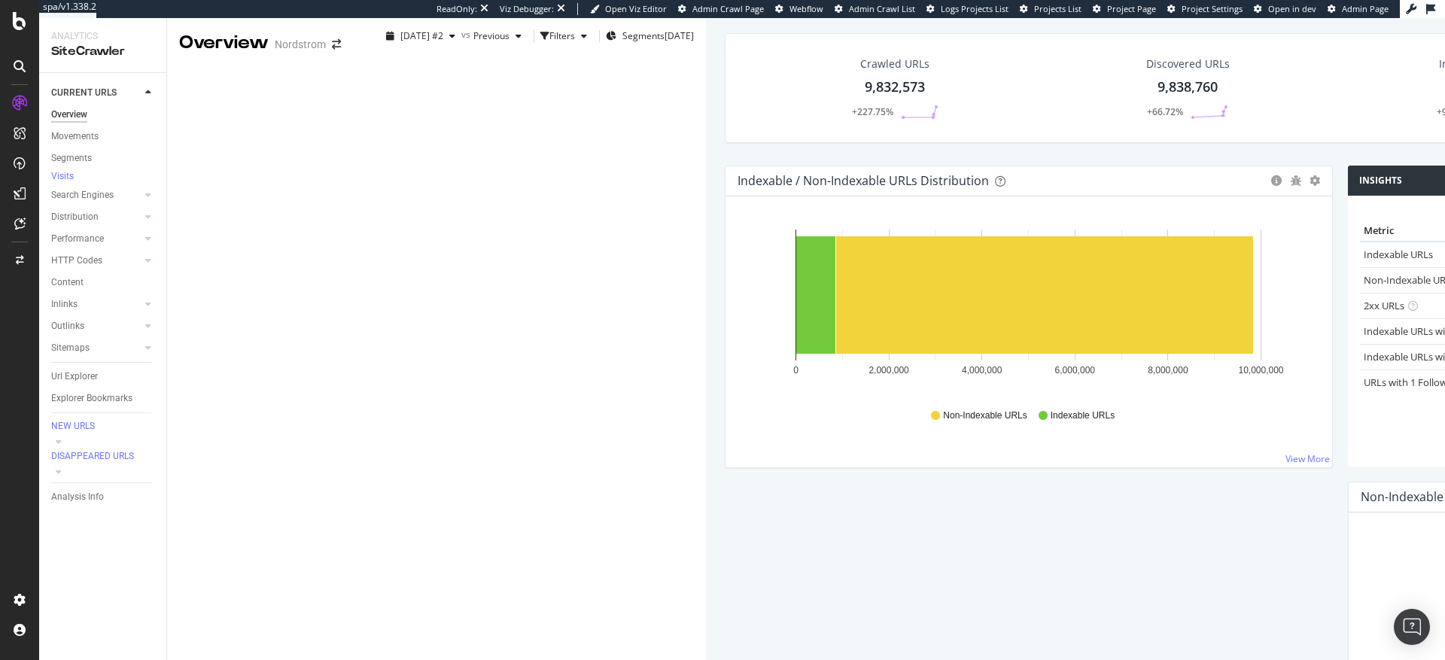
click at [865, 97] on div "9,832,573" at bounding box center [895, 88] width 60 height 20
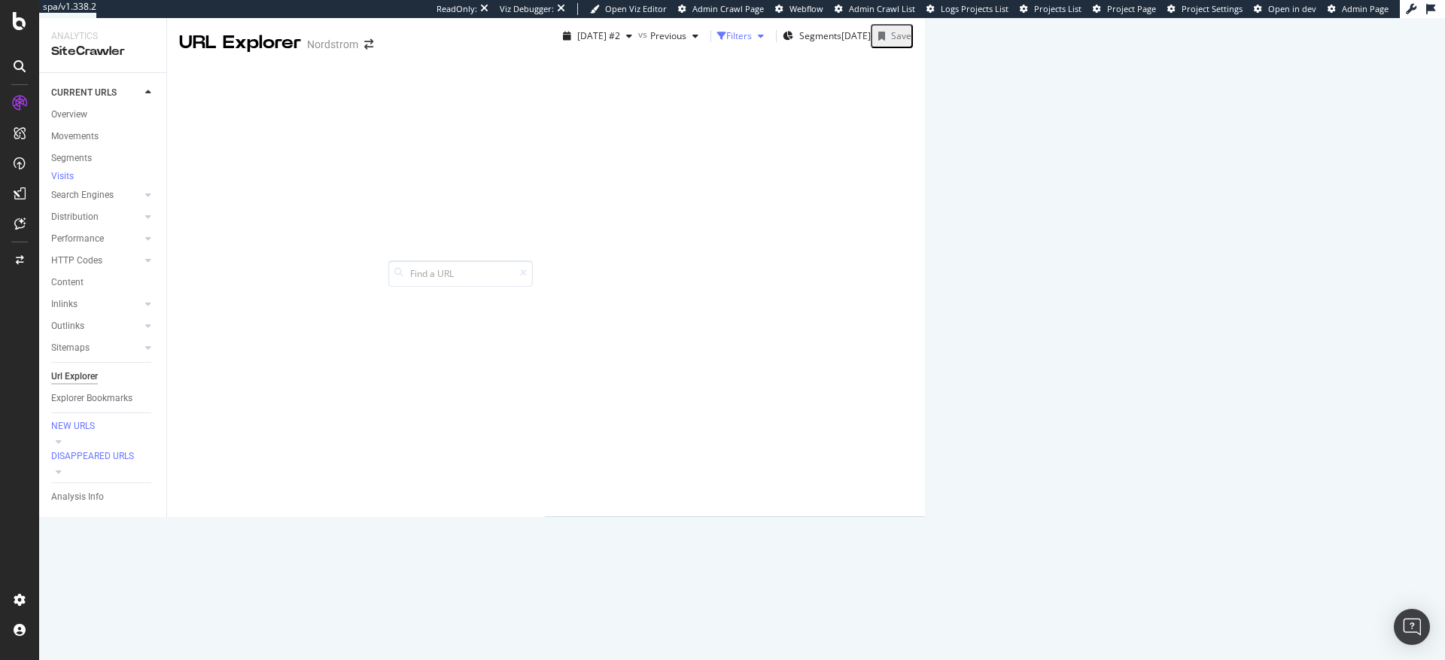
click at [726, 42] on div "Filters" at bounding box center [739, 35] width 26 height 13
click at [571, 69] on div "Add Filter" at bounding box center [591, 62] width 40 height 13
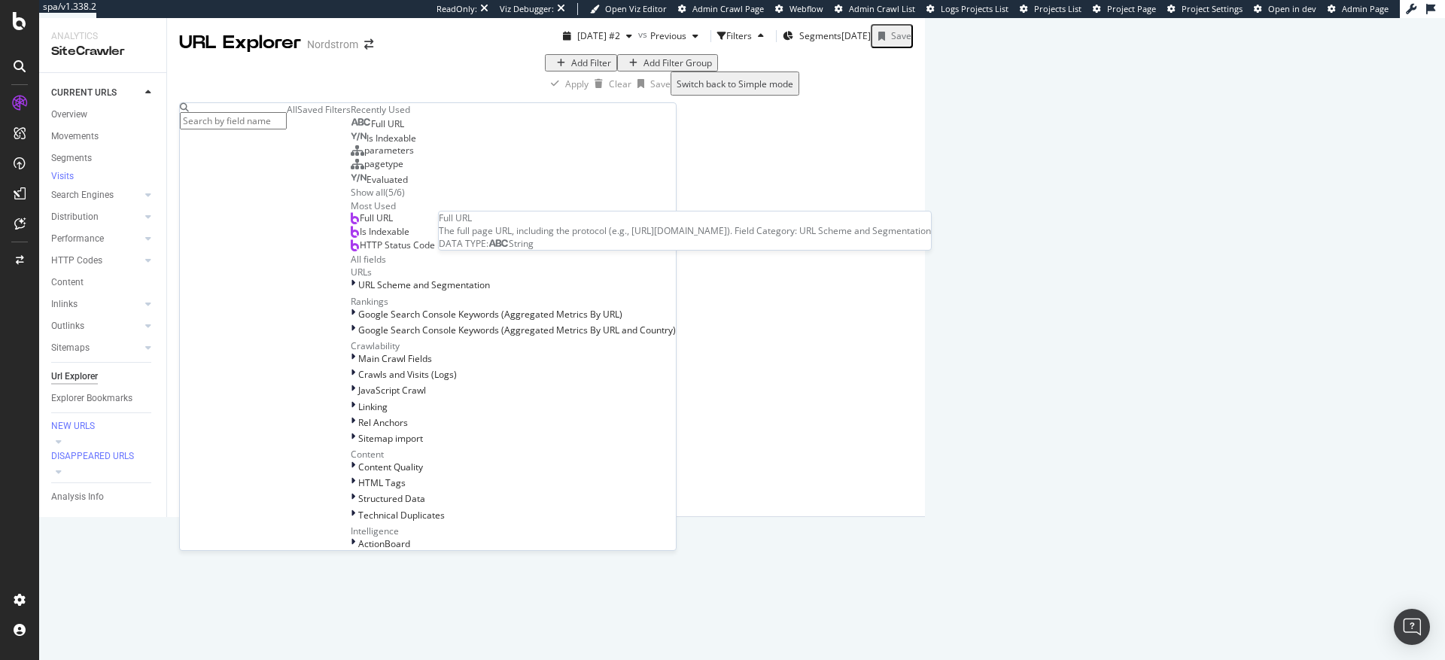
click at [371, 130] on span "Full URL" at bounding box center [387, 123] width 33 height 13
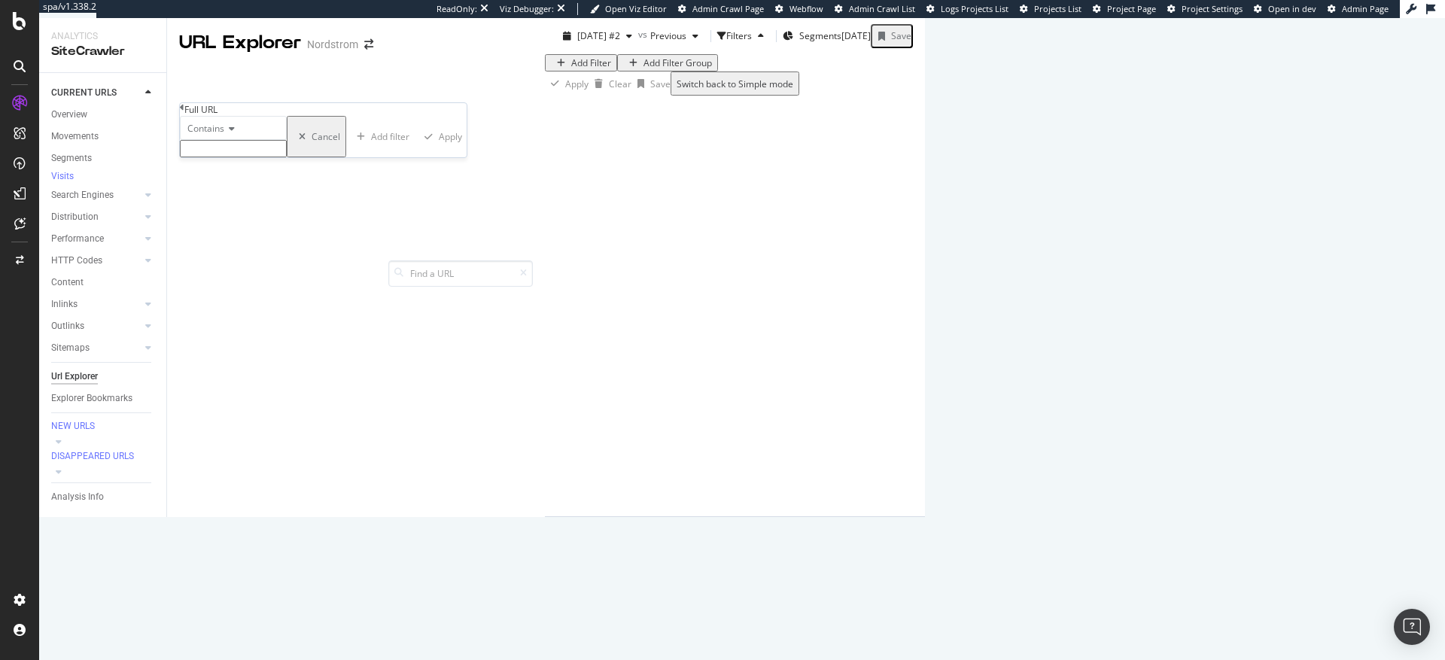
click at [236, 157] on input "text" at bounding box center [233, 148] width 107 height 17
type input "/S/"
click at [443, 148] on div "Apply" at bounding box center [454, 141] width 23 height 13
